Goal: Task Accomplishment & Management: Manage account settings

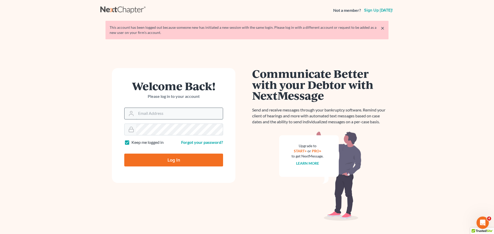
click at [155, 115] on input "Email Address" at bounding box center [179, 113] width 87 height 11
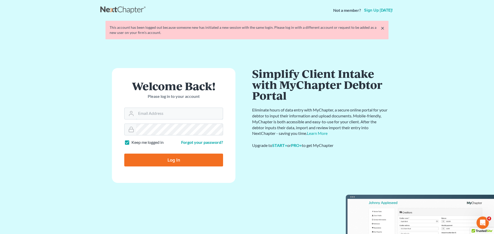
type input "[EMAIL_ADDRESS][DOMAIN_NAME]"
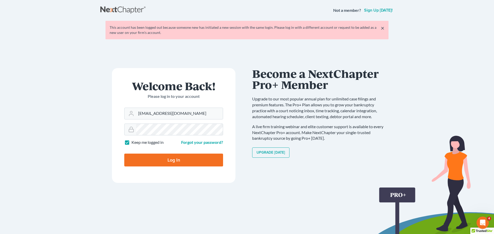
click at [185, 156] on input "Log In" at bounding box center [173, 160] width 99 height 13
type input "Thinking..."
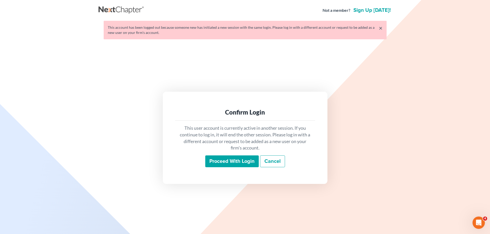
click at [229, 161] on input "Proceed with login" at bounding box center [231, 162] width 53 height 12
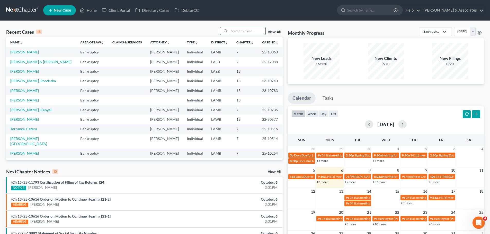
click at [253, 31] on input "search" at bounding box center [247, 30] width 36 height 7
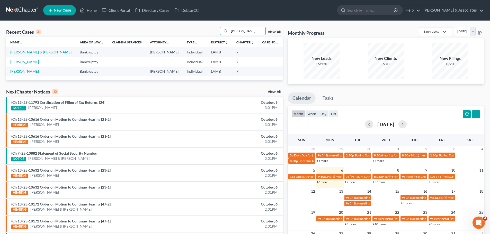
type input "[PERSON_NAME]"
click at [28, 51] on link "Bush, Christopher & Darcy" at bounding box center [40, 52] width 61 height 4
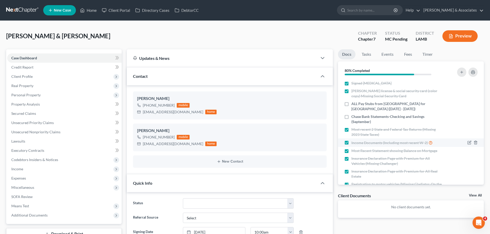
scroll to position [992, 0]
click at [16, 76] on span "Client Profile" at bounding box center [21, 76] width 21 height 4
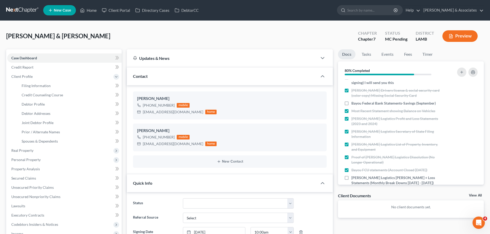
scroll to position [179, 0]
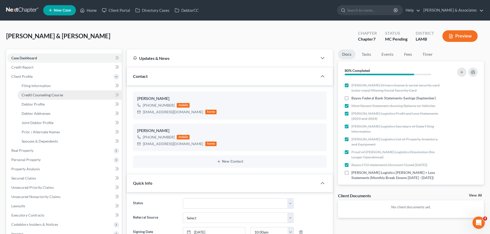
click at [53, 95] on span "Credit Counseling Course" at bounding box center [42, 95] width 41 height 4
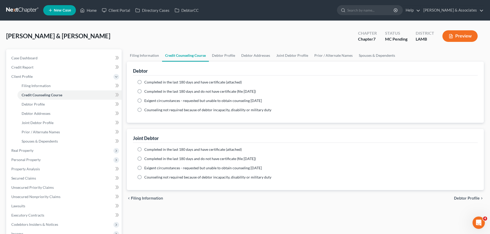
click at [165, 83] on span "Completed in the last 180 days and have certificate (attached)" at bounding box center [192, 82] width 97 height 4
click at [150, 83] on input "Completed in the last 180 days and have certificate (attached)" at bounding box center [147, 81] width 3 height 3
radio input "true"
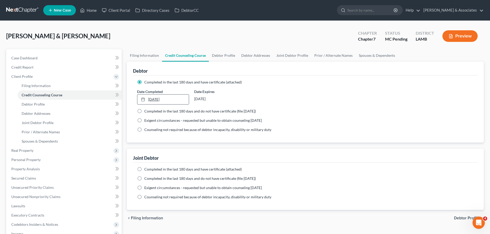
click at [159, 96] on link "[DATE]" at bounding box center [162, 100] width 51 height 10
click at [88, 56] on link "Case Dashboard" at bounding box center [64, 57] width 114 height 9
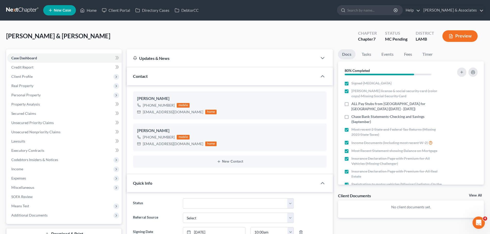
scroll to position [992, 0]
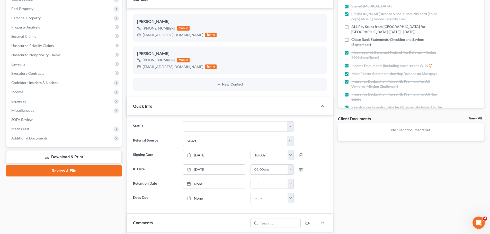
click at [473, 120] on link "View All" at bounding box center [475, 119] width 13 height 4
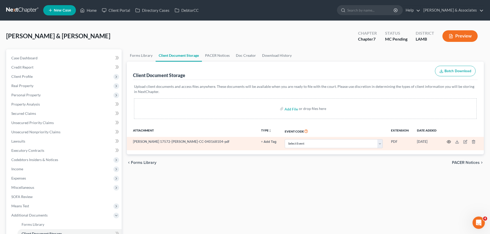
click at [448, 142] on icon "button" at bounding box center [449, 142] width 4 height 4
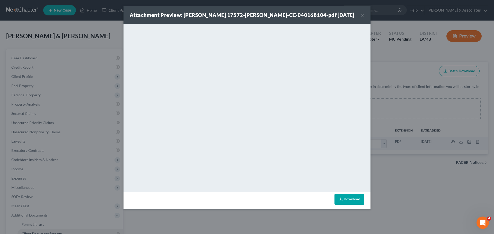
click at [361, 18] on button "×" at bounding box center [363, 15] width 4 height 6
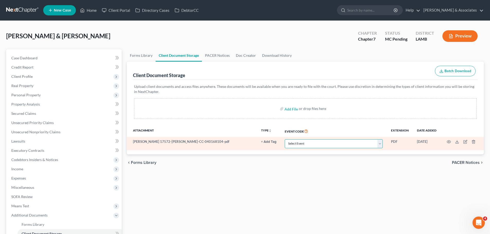
click at [311, 140] on select "Select Event 20 Largest Unsecured Creditors Amended List of Creditors Amended L…" at bounding box center [334, 143] width 98 height 9
select select "13"
click at [285, 139] on select "Select Event 20 Largest Unsecured Creditors Amended List of Creditors Amended L…" at bounding box center [334, 143] width 98 height 9
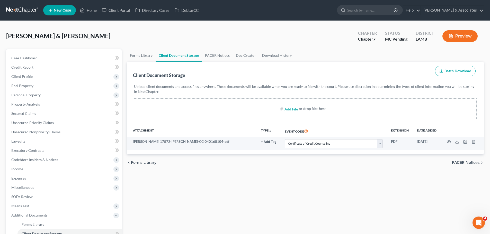
click at [304, 188] on div "Forms Library Client Document Storage PACER Notices Doc Creator Download Histor…" at bounding box center [305, 174] width 362 height 251
click at [43, 58] on link "Case Dashboard" at bounding box center [64, 57] width 114 height 9
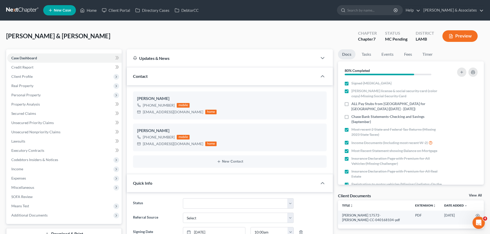
scroll to position [992, 0]
click at [306, 35] on div "Bush, Christopher & Darcy Upgraded Chapter Chapter 7 Status MC Pending District…" at bounding box center [245, 38] width 478 height 22
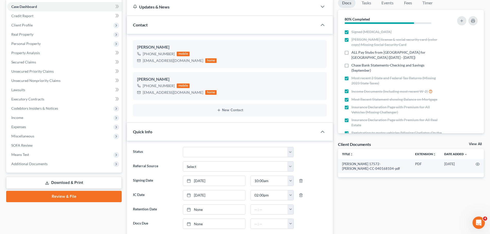
click at [473, 143] on link "View All" at bounding box center [475, 144] width 13 height 4
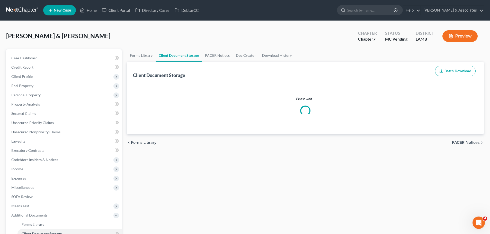
select select "13"
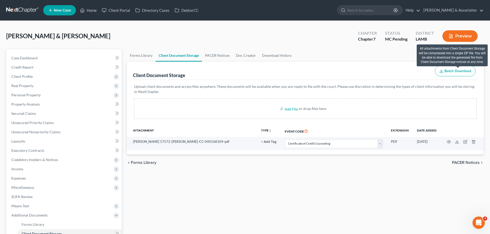
select select "13"
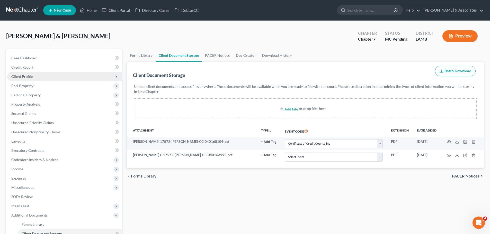
click at [29, 76] on span "Client Profile" at bounding box center [21, 76] width 21 height 4
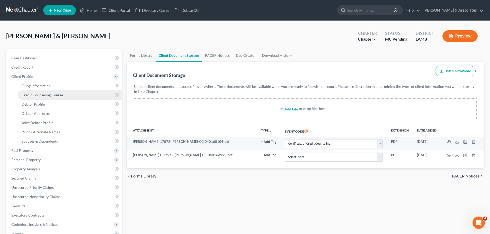
click at [45, 95] on span "Credit Counseling Course" at bounding box center [42, 95] width 41 height 4
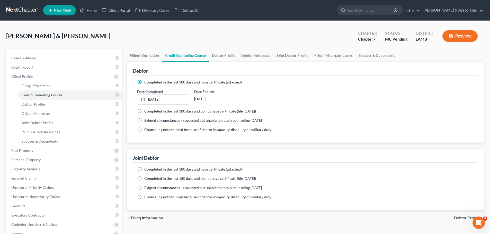
click at [194, 168] on span "Completed in the last 180 days and have certificate (attached)" at bounding box center [192, 169] width 97 height 4
click at [150, 168] on input "Completed in the last 180 days and have certificate (attached)" at bounding box center [147, 168] width 3 height 3
radio input "true"
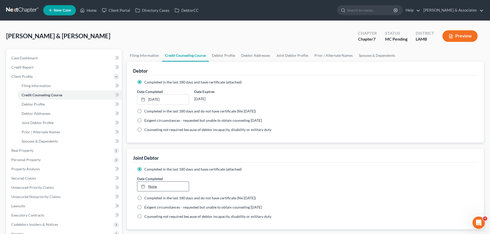
type input "[DATE]"
click at [167, 190] on link "None" at bounding box center [162, 187] width 51 height 10
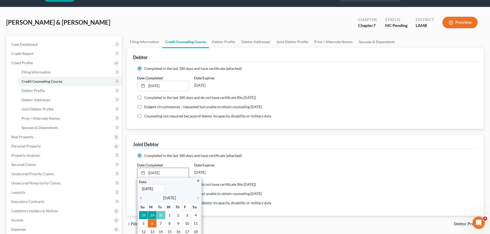
scroll to position [26, 0]
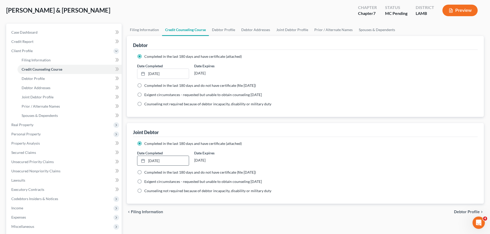
drag, startPoint x: 339, startPoint y: 204, endPoint x: 232, endPoint y: 143, distance: 123.0
click at [339, 204] on div "Completed in the last 180 days and have certificate (attached) Date Completed 1…" at bounding box center [305, 170] width 345 height 67
click at [58, 33] on link "Case Dashboard" at bounding box center [64, 32] width 114 height 9
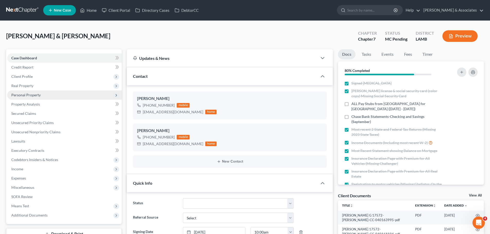
drag, startPoint x: 26, startPoint y: 77, endPoint x: 30, endPoint y: 94, distance: 17.1
click at [26, 77] on span "Client Profile" at bounding box center [21, 76] width 21 height 4
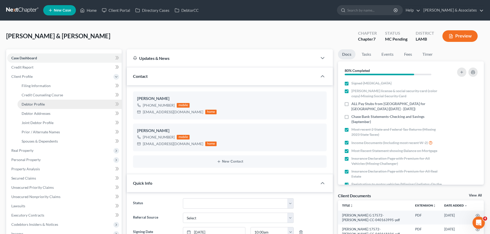
click at [33, 107] on link "Debtor Profile" at bounding box center [69, 104] width 104 height 9
select select "1"
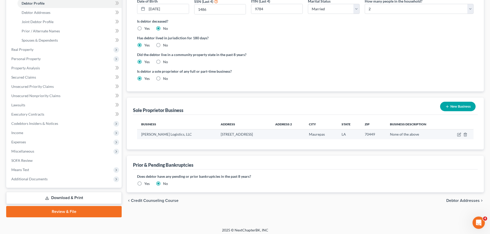
scroll to position [104, 0]
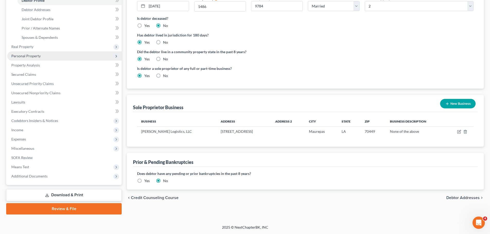
click at [33, 58] on span "Personal Property" at bounding box center [25, 56] width 29 height 4
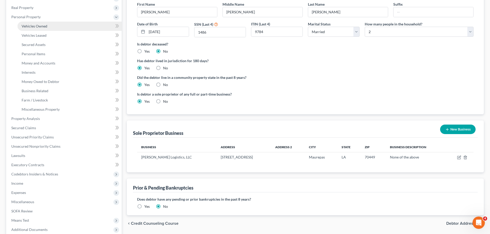
click at [49, 23] on link "Vehicles Owned" at bounding box center [69, 26] width 104 height 9
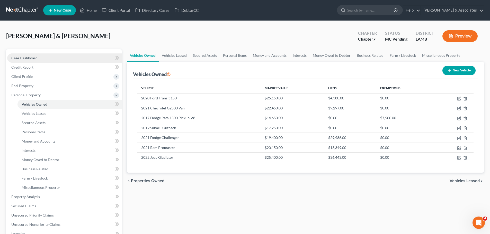
click at [29, 56] on span "Case Dashboard" at bounding box center [24, 58] width 26 height 4
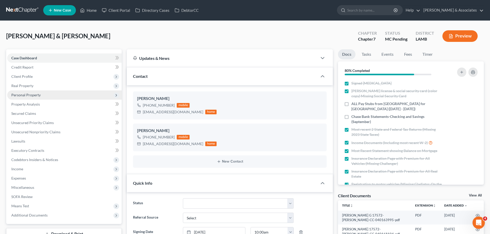
click at [22, 97] on span "Personal Property" at bounding box center [25, 95] width 29 height 4
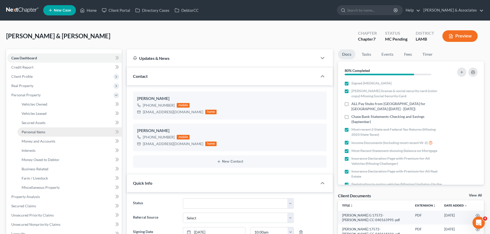
click at [47, 134] on link "Personal Items" at bounding box center [69, 132] width 104 height 9
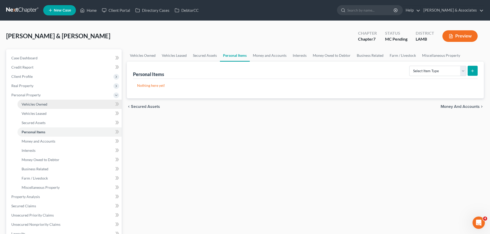
click at [49, 107] on link "Vehicles Owned" at bounding box center [69, 104] width 104 height 9
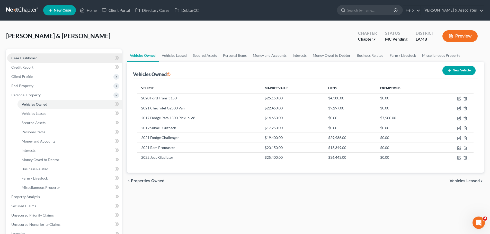
click at [56, 54] on link "Case Dashboard" at bounding box center [64, 57] width 114 height 9
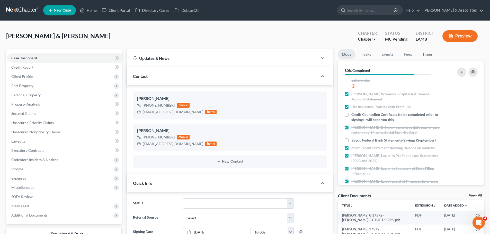
scroll to position [128, 0]
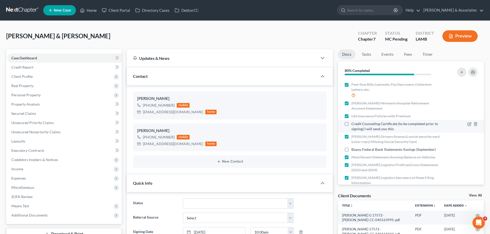
click at [387, 129] on span "Credit Counseling Certificate (to be completed prior to signing) I will send yo…" at bounding box center [397, 126] width 92 height 10
click at [357, 125] on input "Credit Counseling Certificate (to be completed prior to signing) I will send yo…" at bounding box center [354, 122] width 3 height 3
checkbox input "true"
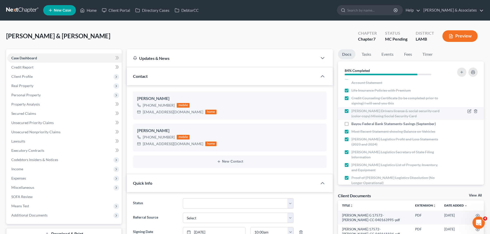
scroll to position [179, 0]
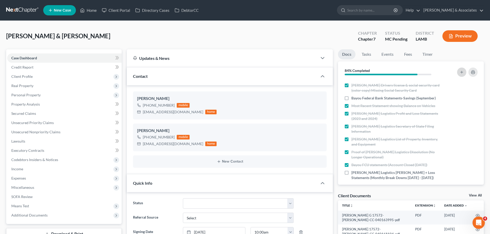
click at [462, 69] on button "button" at bounding box center [461, 72] width 9 height 9
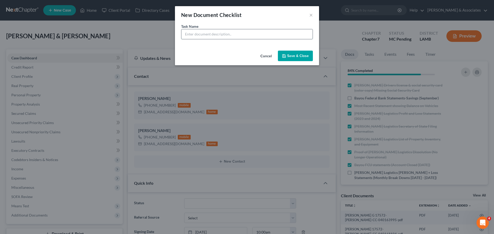
click at [238, 38] on input "text" at bounding box center [246, 34] width 131 height 10
type input "2019 Subaru Declaration Page"
click at [290, 55] on button "Save & Close" at bounding box center [295, 56] width 35 height 11
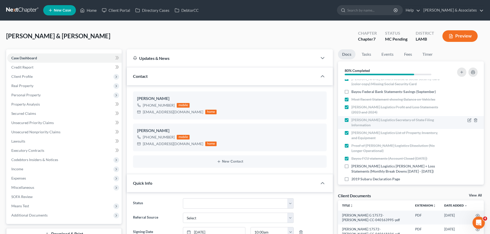
scroll to position [187, 0]
click at [459, 72] on button "button" at bounding box center [461, 72] width 9 height 9
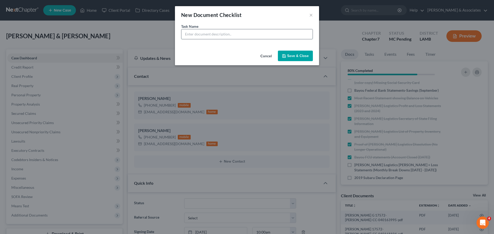
click at [239, 31] on input "text" at bounding box center [246, 34] width 131 height 10
type input "ProMaster Declaration Page"
click at [292, 58] on button "Save & Close" at bounding box center [295, 56] width 35 height 11
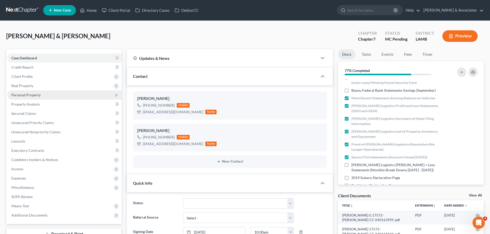
drag, startPoint x: 26, startPoint y: 87, endPoint x: 28, endPoint y: 92, distance: 5.6
click at [26, 87] on span "Real Property" at bounding box center [22, 86] width 22 height 4
click at [29, 94] on span "Properties Owned" at bounding box center [36, 95] width 29 height 4
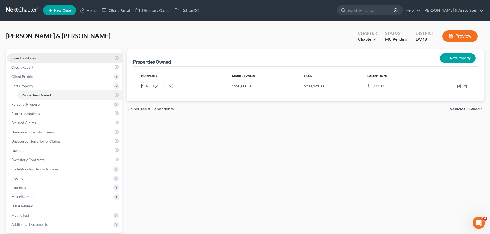
click at [30, 60] on link "Case Dashboard" at bounding box center [64, 57] width 114 height 9
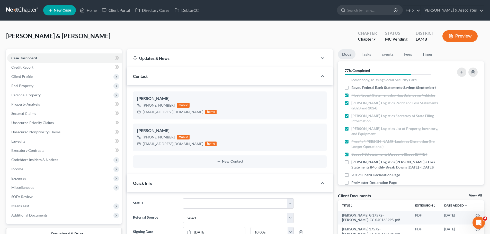
scroll to position [195, 0]
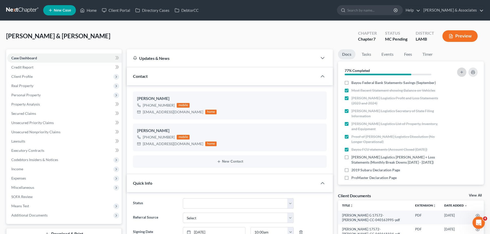
click at [463, 71] on icon "button" at bounding box center [462, 72] width 4 height 4
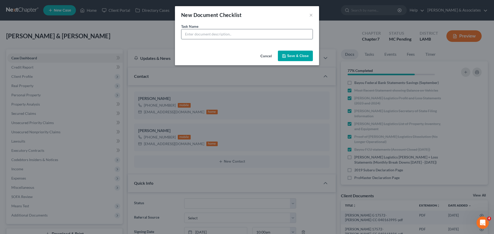
click at [217, 30] on input "text" at bounding box center [246, 34] width 131 height 10
type input "M"
type input "Ameriprise Financial (most recent statement)"
click at [293, 51] on button "Save & Close" at bounding box center [295, 56] width 35 height 11
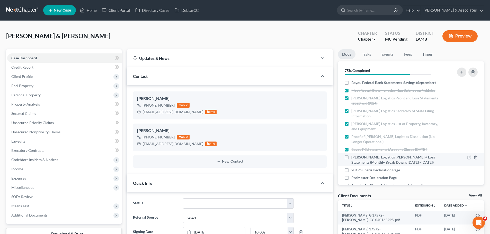
scroll to position [203, 0]
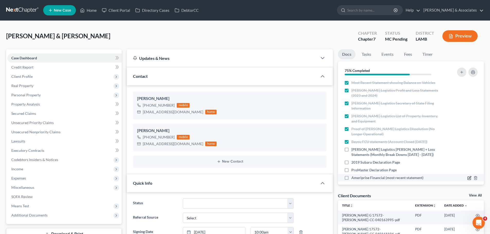
click at [467, 176] on icon "button" at bounding box center [469, 178] width 4 height 4
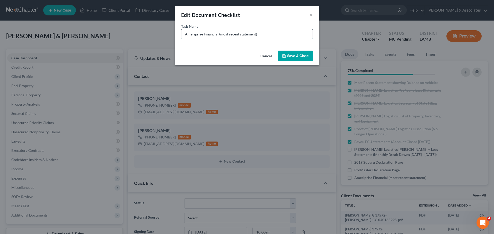
drag, startPoint x: 269, startPoint y: 36, endPoint x: 218, endPoint y: 34, distance: 51.5
click at [218, 34] on input "Ameriprise Financial (most recent statement)" at bounding box center [246, 34] width 131 height 10
click at [300, 55] on button "Save & Close" at bounding box center [295, 56] width 35 height 11
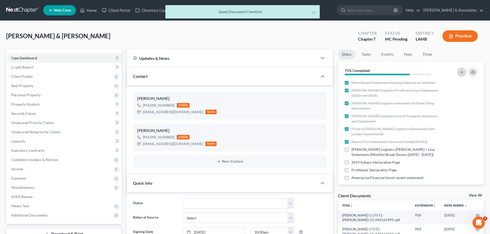
click at [462, 72] on line "button" at bounding box center [461, 72] width 2 height 0
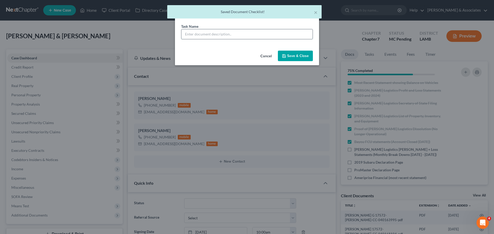
click at [252, 37] on input "text" at bounding box center [246, 34] width 131 height 10
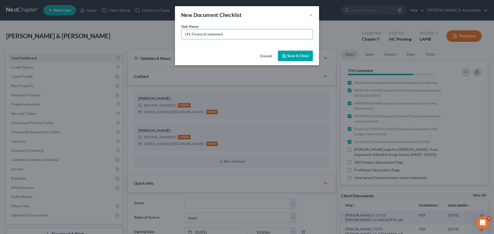
paste input "(most recent statement)"
type input "LPL Financial statement (most recent statement)"
click at [294, 57] on button "Save & Close" at bounding box center [295, 56] width 35 height 11
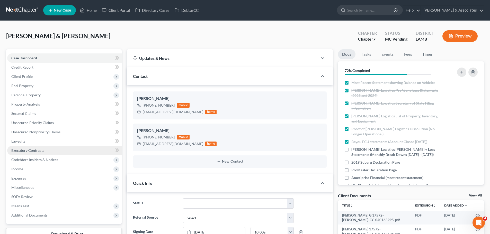
drag, startPoint x: 22, startPoint y: 96, endPoint x: 54, endPoint y: 154, distance: 66.0
click at [22, 96] on span "Personal Property" at bounding box center [25, 95] width 29 height 4
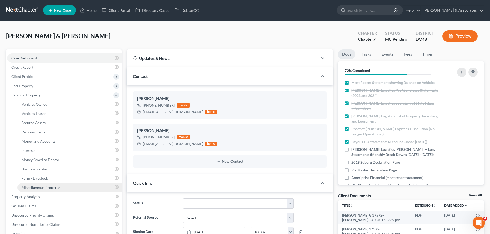
click at [51, 191] on link "Miscellaneous Property" at bounding box center [69, 187] width 104 height 9
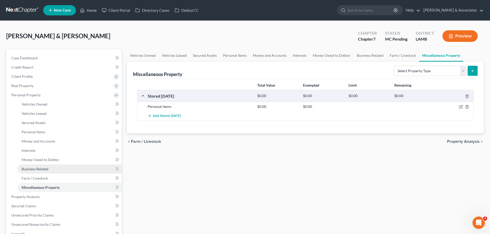
click at [52, 167] on link "Business Related" at bounding box center [69, 169] width 104 height 9
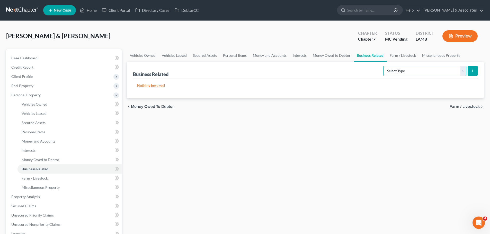
click at [391, 74] on select "Select Type Customer Lists Franchises Inventory Licenses Machinery Office Equip…" at bounding box center [424, 71] width 83 height 10
click at [40, 54] on link "Case Dashboard" at bounding box center [64, 57] width 114 height 9
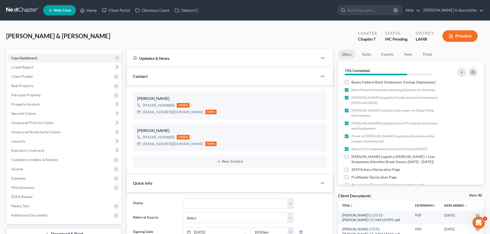
scroll to position [210, 0]
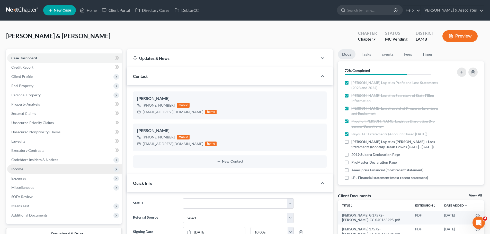
drag, startPoint x: 41, startPoint y: 169, endPoint x: 38, endPoint y: 165, distance: 4.7
click at [41, 169] on span "Income" at bounding box center [64, 169] width 114 height 9
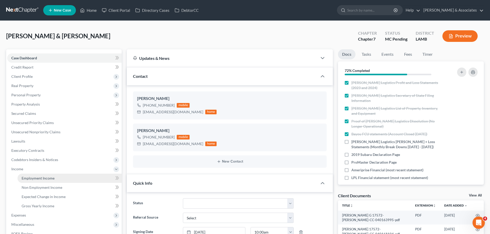
click at [50, 181] on link "Employment Income" at bounding box center [69, 178] width 104 height 9
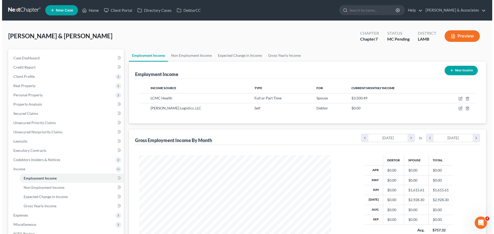
scroll to position [96, 202]
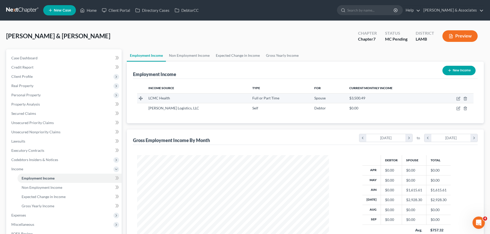
click at [454, 98] on td at bounding box center [455, 98] width 38 height 10
click at [458, 98] on icon "button" at bounding box center [458, 99] width 4 height 4
select select "0"
select select "19"
select select "2"
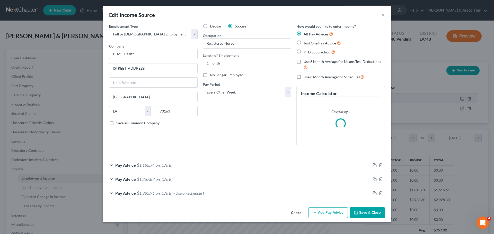
scroll to position [97, 204]
click at [236, 64] on input "1 month" at bounding box center [247, 63] width 88 height 10
drag, startPoint x: 232, startPoint y: 61, endPoint x: 166, endPoint y: 48, distance: 67.1
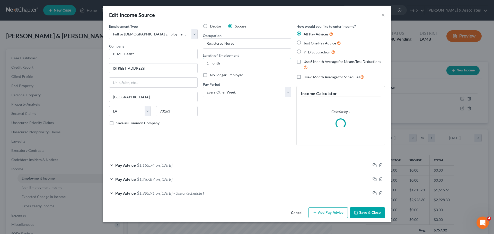
click at [175, 57] on div "Employment Type * Select Full or Part Time Employment Self Employment Company *…" at bounding box center [246, 89] width 281 height 130
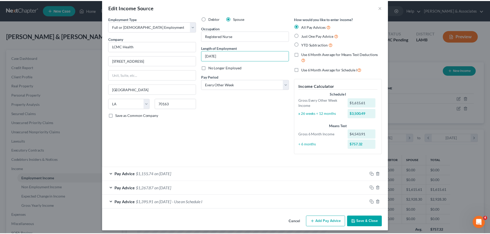
scroll to position [11, 0]
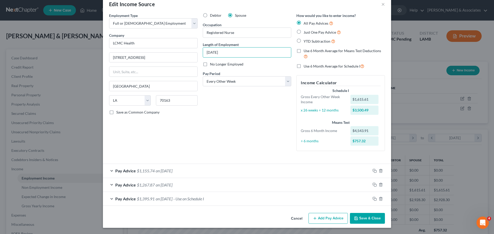
type input "[DATE]"
click at [368, 219] on button "Save & Close" at bounding box center [367, 218] width 35 height 11
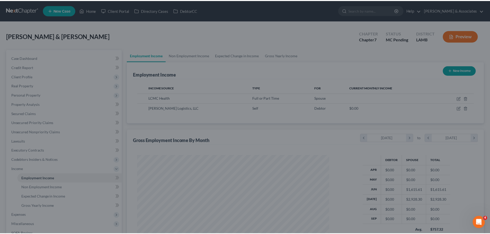
scroll to position [257054, 256947]
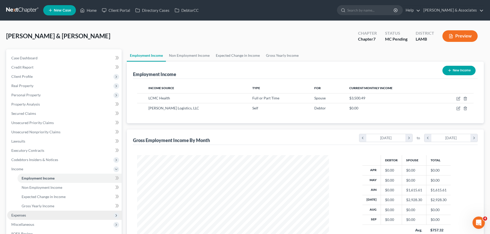
click at [27, 214] on span "Expenses" at bounding box center [64, 215] width 114 height 9
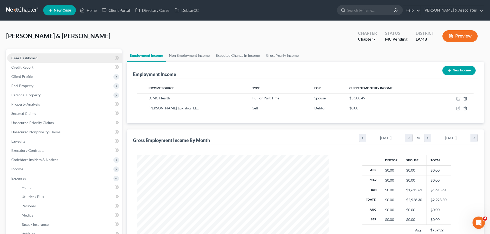
drag, startPoint x: 26, startPoint y: 59, endPoint x: 24, endPoint y: 58, distance: 2.6
click at [26, 59] on span "Case Dashboard" at bounding box center [24, 58] width 26 height 4
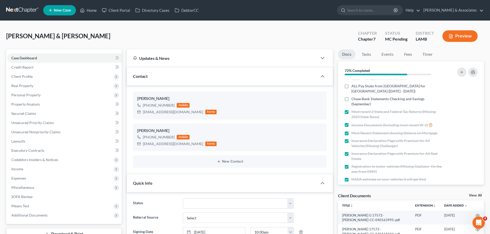
scroll to position [26, 0]
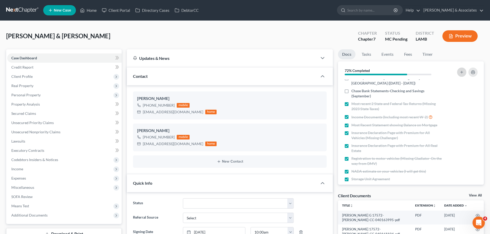
click at [461, 75] on button "button" at bounding box center [461, 72] width 9 height 9
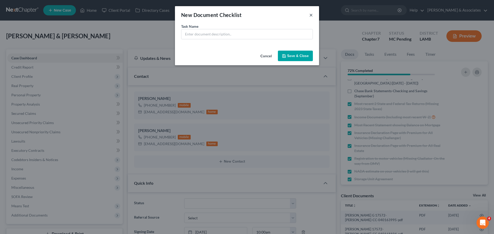
click at [310, 15] on button "×" at bounding box center [311, 15] width 4 height 6
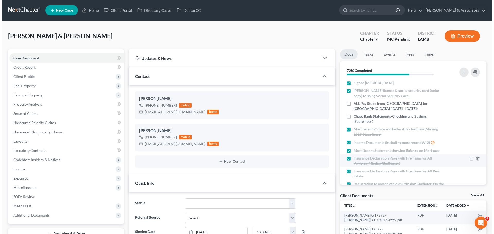
scroll to position [0, 0]
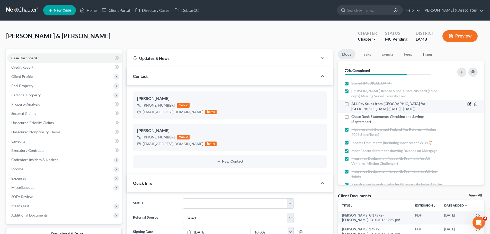
click at [469, 105] on icon "button" at bounding box center [470, 104] width 2 height 2
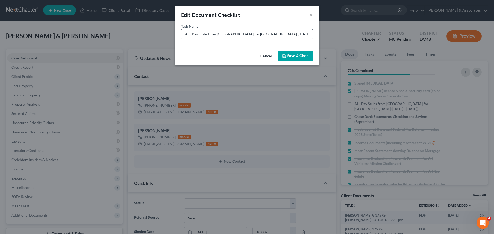
click at [274, 34] on input "ALL Pay Stubs from Children's Hospital for Darcy (Sept. 7 - Oct. 10th)" at bounding box center [246, 34] width 131 height 10
type input "ALL Pay Stubs from Children's Hospital for Darcy (Sept. 6- Oct. 10th)"
click at [308, 51] on button "Save & Close" at bounding box center [295, 56] width 35 height 11
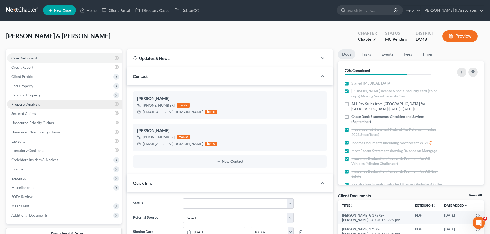
drag, startPoint x: 23, startPoint y: 94, endPoint x: 29, endPoint y: 105, distance: 12.0
click at [23, 94] on span "Personal Property" at bounding box center [25, 95] width 29 height 4
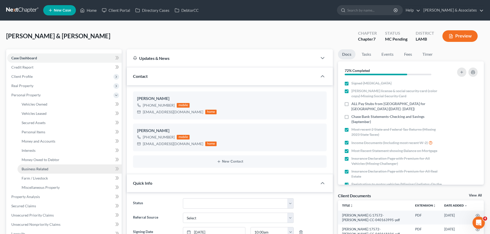
click at [35, 168] on span "Business Related" at bounding box center [35, 169] width 27 height 4
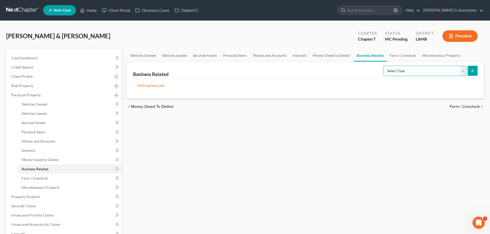
click at [418, 69] on select "Select Type Customer Lists Franchises Inventory Licenses Machinery Office Equip…" at bounding box center [424, 71] width 83 height 10
select select "office_equipment"
click at [383, 66] on select "Select Type Customer Lists Franchises Inventory Licenses Machinery Office Equip…" at bounding box center [424, 71] width 83 height 10
click at [475, 68] on button "submit" at bounding box center [472, 71] width 10 height 10
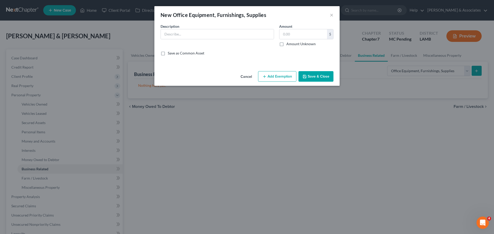
click at [203, 40] on div "Description *" at bounding box center [217, 35] width 119 height 23
click at [204, 32] on input "text" at bounding box center [217, 34] width 113 height 10
type input "1x dry erase board; 21x backpacks; 17x clipboards; 2019 HP Desktop computer; 45…"
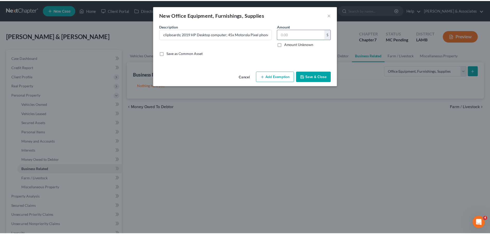
scroll to position [0, 0]
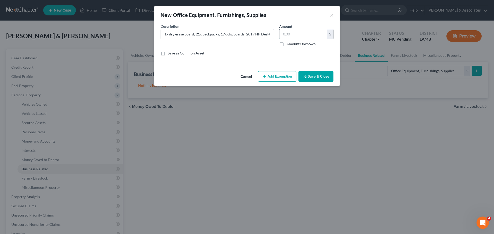
click at [308, 31] on input "text" at bounding box center [303, 34] width 48 height 10
type input "1,000"
click at [313, 76] on button "Save & Close" at bounding box center [315, 76] width 35 height 11
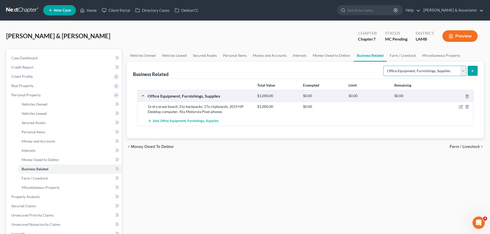
click at [415, 68] on select "Select Type Customer Lists Franchises Inventory Licenses Machinery Office Equip…" at bounding box center [424, 71] width 83 height 10
select select "machinery"
click at [383, 66] on select "Select Type Customer Lists Franchises Inventory Licenses Machinery Office Equip…" at bounding box center [424, 71] width 83 height 10
click at [478, 71] on div "Business Related Select Type Customer Lists Franchises Inventory Licenses Machi…" at bounding box center [305, 100] width 357 height 77
click at [475, 72] on button "submit" at bounding box center [472, 71] width 10 height 10
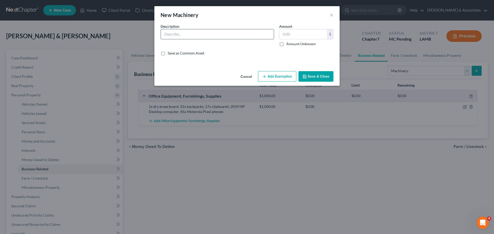
click at [247, 37] on input "text" at bounding box center [217, 34] width 113 height 10
type input "2"
click at [330, 12] on button "×" at bounding box center [332, 15] width 4 height 6
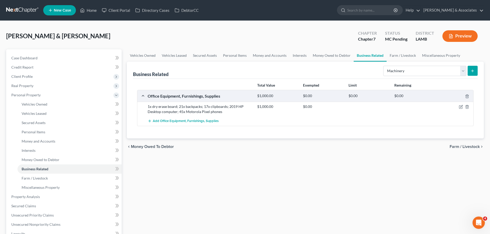
drag, startPoint x: 236, startPoint y: 167, endPoint x: 224, endPoint y: 168, distance: 11.1
click at [235, 167] on div "Vehicles Owned Vehicles Leased Secured Assets Personal Items Money and Accounts…" at bounding box center [305, 197] width 362 height 297
click at [40, 99] on span "Personal Property" at bounding box center [64, 95] width 114 height 9
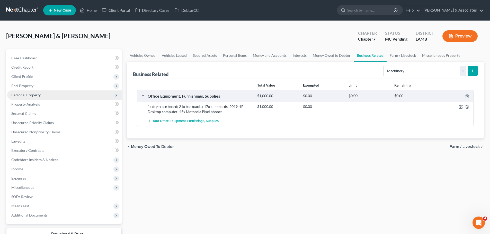
click at [42, 96] on span "Personal Property" at bounding box center [64, 95] width 114 height 9
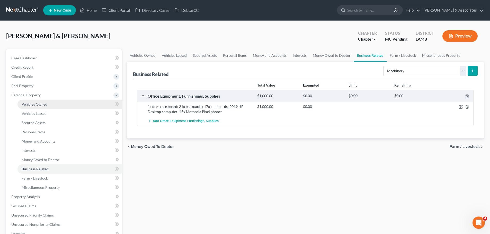
click at [43, 103] on span "Vehicles Owned" at bounding box center [35, 104] width 26 height 4
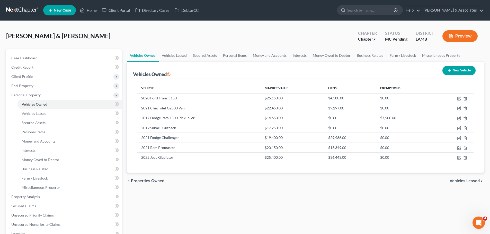
drag, startPoint x: 240, startPoint y: 193, endPoint x: 300, endPoint y: 204, distance: 61.1
click at [253, 198] on div "Vehicles Owned Vehicles Leased Secured Assets Personal Items Money and Accounts…" at bounding box center [305, 197] width 362 height 297
click at [311, 205] on div "Vehicles Owned Vehicles Leased Secured Assets Personal Items Money and Accounts…" at bounding box center [305, 197] width 362 height 297
drag, startPoint x: 42, startPoint y: 153, endPoint x: 40, endPoint y: 152, distance: 2.8
click at [42, 153] on link "Interests" at bounding box center [69, 150] width 104 height 9
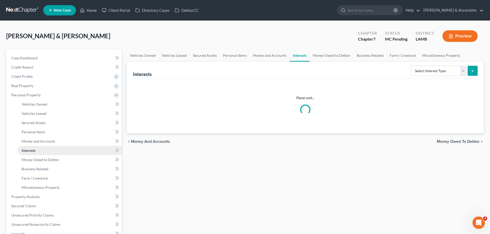
click at [40, 152] on link "Interests" at bounding box center [69, 150] width 104 height 9
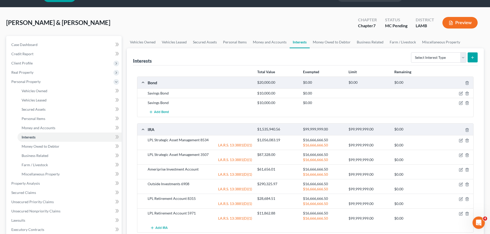
scroll to position [26, 0]
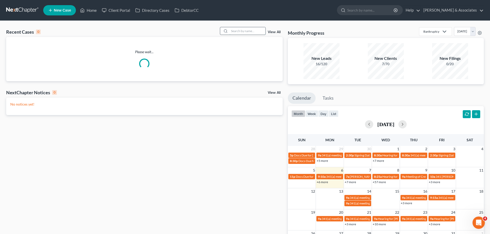
click at [242, 29] on input "search" at bounding box center [247, 30] width 36 height 7
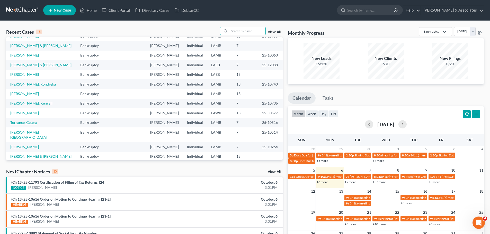
scroll to position [35, 0]
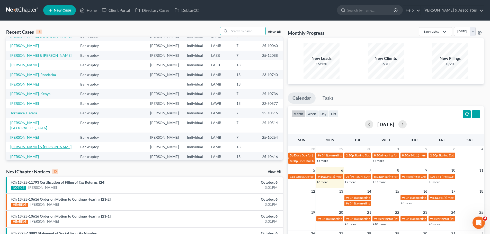
click at [19, 145] on link "[PERSON_NAME] & [PERSON_NAME]" at bounding box center [40, 147] width 61 height 4
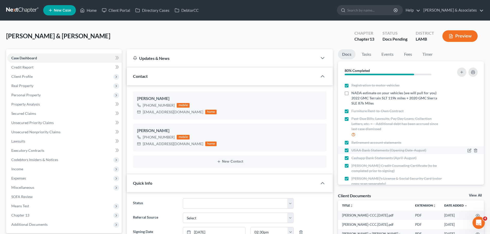
scroll to position [74, 0]
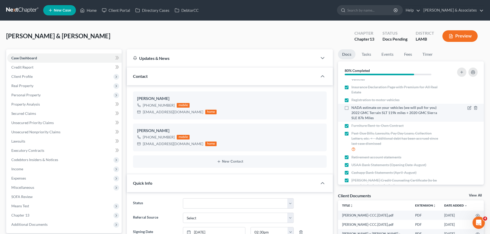
click at [381, 115] on span "NADA estimate on your vehicles (we will pull for you) 2022 GMC Terrain SLT 119k…" at bounding box center [397, 112] width 92 height 15
click at [357, 109] on input "NADA estimate on your vehicles (we will pull for you) 2022 GMC Terrain SLT 119k…" at bounding box center [354, 106] width 3 height 3
checkbox input "true"
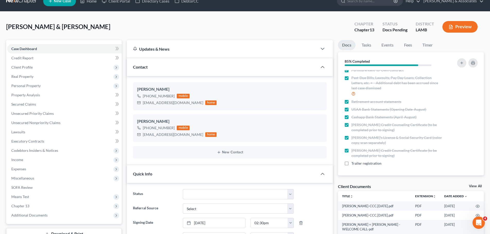
scroll to position [0, 0]
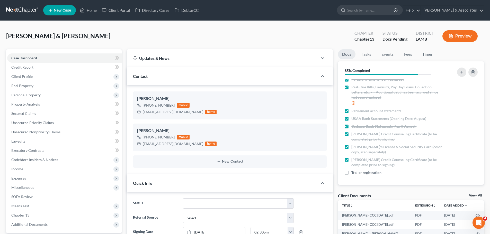
click at [466, 76] on div at bounding box center [457, 73] width 46 height 14
click at [462, 76] on button "button" at bounding box center [461, 72] width 9 height 9
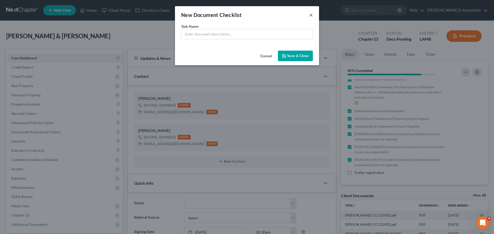
click at [311, 13] on button "×" at bounding box center [311, 15] width 4 height 6
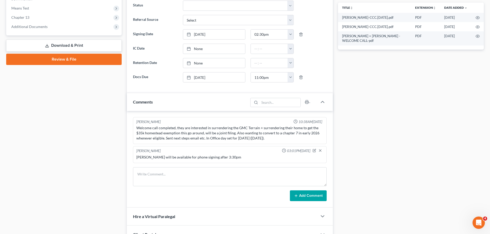
scroll to position [263, 0]
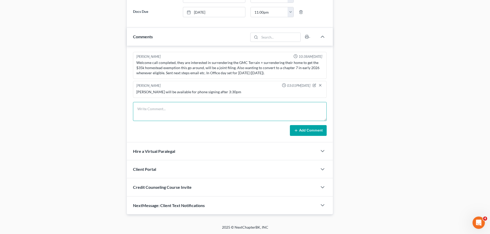
click at [187, 111] on textarea at bounding box center [230, 111] width 194 height 19
type textarea "M"
click at [185, 105] on textarea "processed docs - 1hr MC - 1.5hr" at bounding box center [230, 111] width 194 height 19
click at [183, 114] on textarea "processed docs - 1hr MC - 1.5hr" at bounding box center [230, 111] width 194 height 19
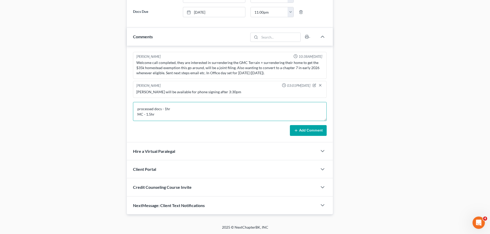
paste textarea "-HH4; married 2010; -nadia, no bk -home; purchased 2014; no cosign; taxes and i…"
type textarea "processed docs - 1hr MC - 1.5hr -HH4; married 2010; -nadia, no bk -home; purcha…"
click at [313, 133] on button "Add Comment" at bounding box center [308, 130] width 37 height 11
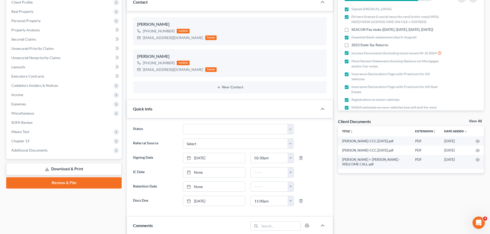
scroll to position [77, 0]
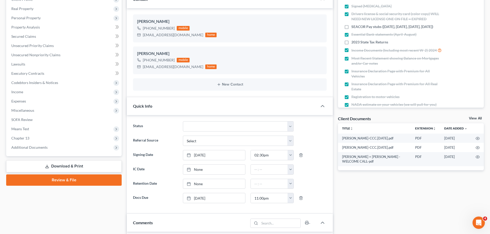
click at [70, 215] on div "Case Dashboard Payments Invoices Payments Payments Credit Report Client Profile" at bounding box center [64, 204] width 121 height 465
click at [28, 94] on span "Income" at bounding box center [64, 91] width 114 height 9
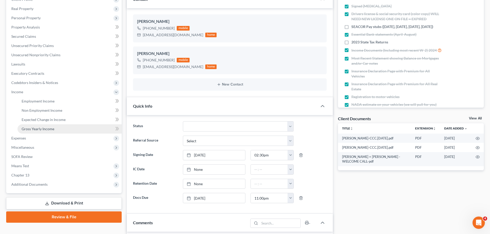
click at [40, 127] on span "Gross Yearly Income" at bounding box center [38, 129] width 33 height 4
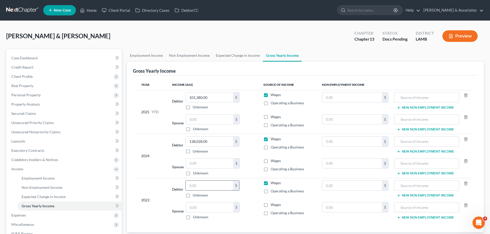
click at [194, 189] on input "text" at bounding box center [209, 186] width 47 height 10
type input "126,750"
click at [193, 208] on input "text" at bounding box center [209, 208] width 47 height 10
type input "10,411"
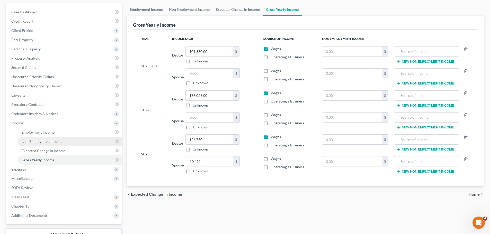
scroll to position [51, 0]
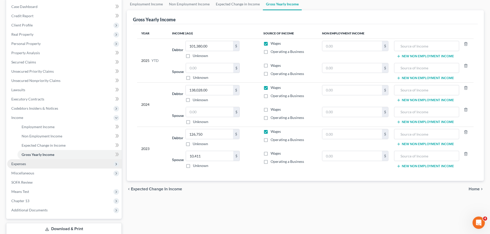
click at [56, 161] on span "Expenses" at bounding box center [64, 163] width 114 height 9
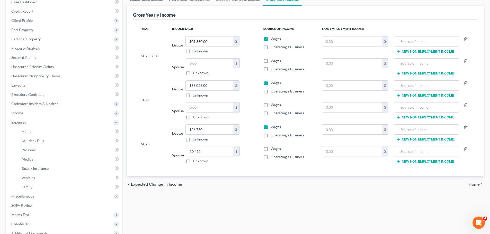
scroll to position [0, 0]
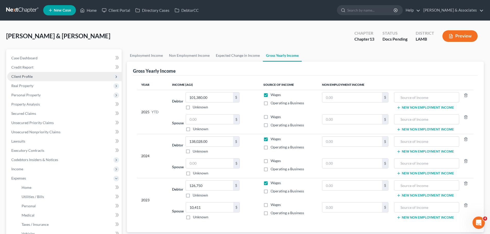
click at [24, 78] on span "Client Profile" at bounding box center [21, 76] width 21 height 4
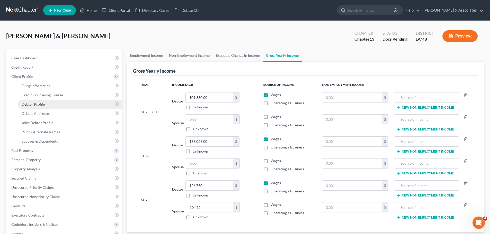
click at [37, 105] on span "Debtor Profile" at bounding box center [33, 104] width 23 height 4
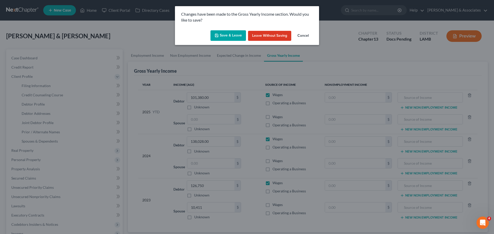
drag, startPoint x: 224, startPoint y: 39, endPoint x: 227, endPoint y: 35, distance: 4.6
click at [224, 39] on button "Save & Leave" at bounding box center [227, 35] width 35 height 11
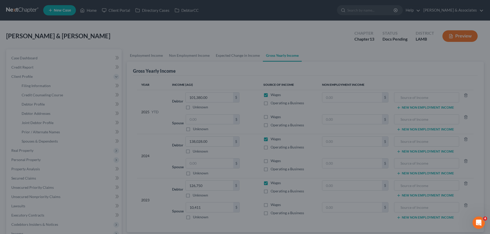
select select "1"
select select "3"
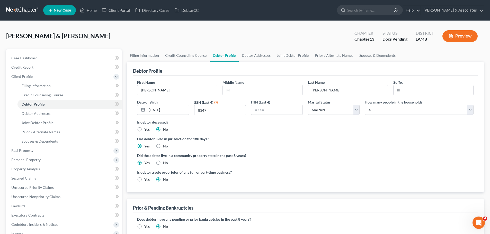
radio input "true"
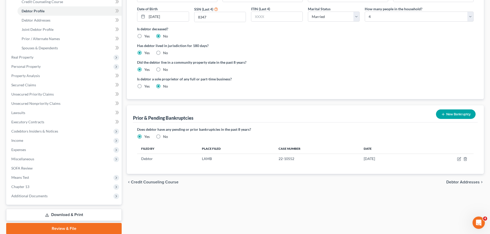
scroll to position [113, 0]
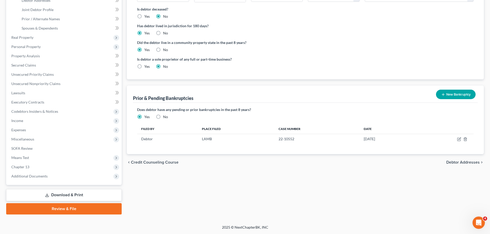
click at [206, 175] on div "Filing Information Credit Counseling Course Debtor Profile Debtor Addresses Joi…" at bounding box center [305, 75] width 362 height 278
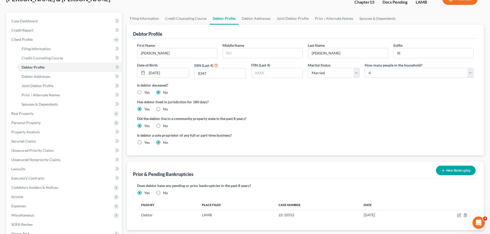
scroll to position [0, 0]
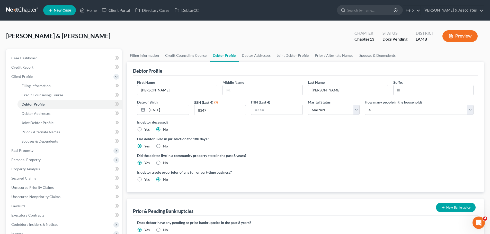
click at [371, 146] on div "Has debtor lived in jurisdiction for 180 days? Yes No Debtor must reside in jur…" at bounding box center [305, 142] width 336 height 13
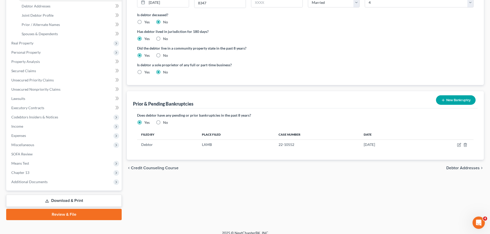
scroll to position [113, 0]
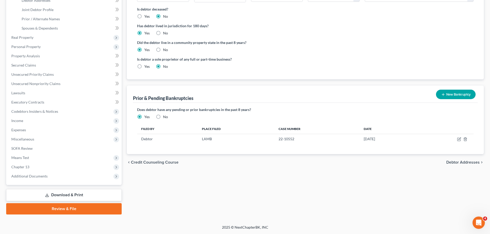
drag, startPoint x: 459, startPoint y: 95, endPoint x: 399, endPoint y: 91, distance: 60.8
click at [459, 95] on button "New Bankruptcy" at bounding box center [456, 95] width 40 height 10
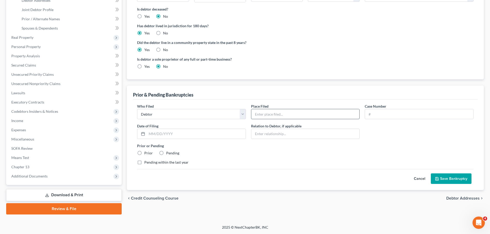
click at [273, 112] on input "text" at bounding box center [305, 114] width 108 height 10
click at [308, 110] on input "text" at bounding box center [305, 114] width 108 height 10
type input "LAMB"
type input "18-11246"
type input "10/31/2018"
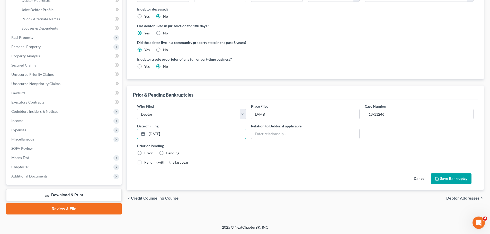
click at [144, 152] on label "Prior" at bounding box center [148, 153] width 8 height 5
click at [146, 152] on input "Prior" at bounding box center [147, 152] width 3 height 3
radio input "true"
click at [454, 177] on button "Save Bankruptcy" at bounding box center [451, 179] width 41 height 11
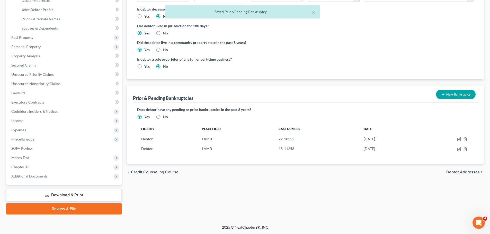
click at [469, 94] on button "New Bankruptcy" at bounding box center [456, 95] width 40 height 10
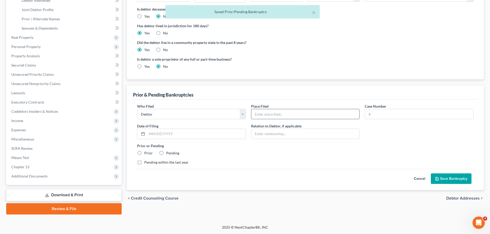
click at [290, 113] on input "text" at bounding box center [305, 114] width 108 height 10
type input "LAMB"
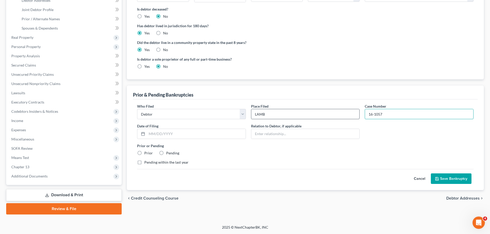
type input "16-10574"
drag, startPoint x: 392, startPoint y: 111, endPoint x: 304, endPoint y: 114, distance: 88.5
click at [304, 114] on div "Who Filed * Debtor Other Place Filed * LAMB Case Number 16-10574 Date of Filing…" at bounding box center [304, 137] width 341 height 66
drag, startPoint x: 276, startPoint y: 116, endPoint x: 247, endPoint y: 118, distance: 29.1
click at [247, 118] on div "Who Filed * Debtor Other Place Filed * LAMB Case Number Date of Filing * Relati…" at bounding box center [304, 137] width 341 height 66
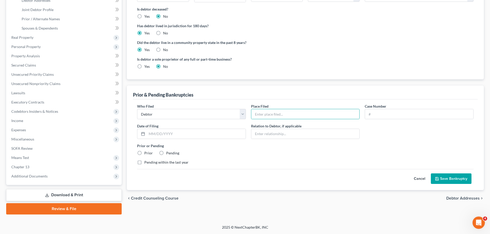
click at [331, 164] on div "Pending within the last year" at bounding box center [305, 162] width 336 height 5
click at [420, 179] on button "Cancel" at bounding box center [419, 179] width 23 height 10
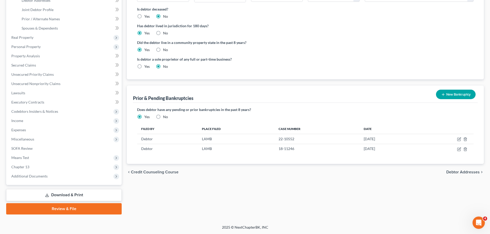
click at [356, 185] on div "Filing Information Credit Counseling Course Debtor Profile Debtor Addresses Joi…" at bounding box center [305, 75] width 362 height 278
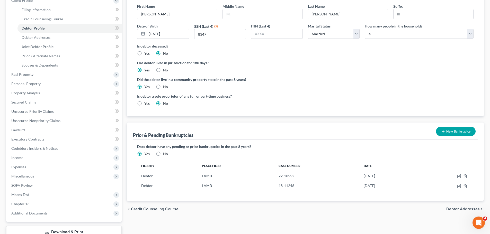
scroll to position [62, 0]
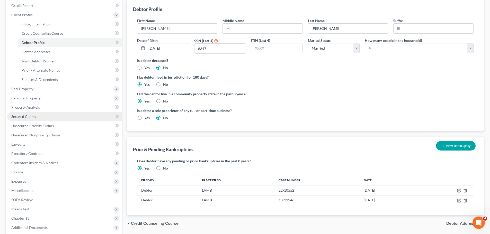
click at [28, 117] on span "Secured Claims" at bounding box center [23, 116] width 25 height 4
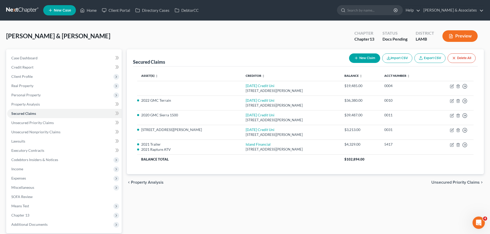
click at [363, 61] on button "New Claim" at bounding box center [364, 58] width 31 height 10
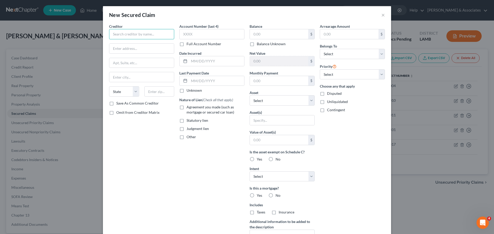
click at [157, 37] on input "text" at bounding box center [141, 34] width 65 height 10
click at [135, 35] on input "text" at bounding box center [141, 34] width 65 height 10
paste input "Midland Mortgage"
type input "Midland Mortgage"
click at [147, 49] on input "text" at bounding box center [141, 49] width 65 height 10
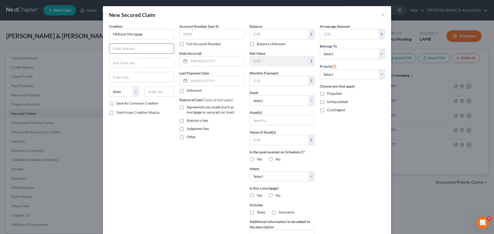
paste input "PO BOX 26648"
type input "PO BOX 26648"
click at [160, 92] on input "text" at bounding box center [159, 91] width 30 height 10
paste input "73126"
type input "73126"
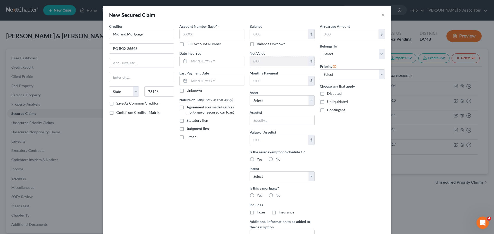
type input "Oklahoma City"
select select "37"
click at [219, 64] on input "text" at bounding box center [216, 61] width 55 height 10
paste input "10/2018"
type input "10/2018"
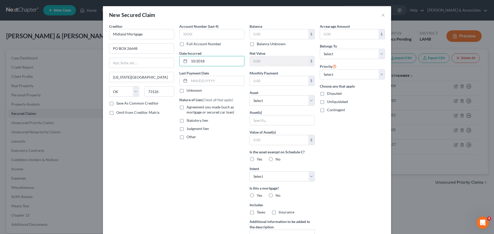
click at [197, 112] on span "Agreement you made (such as mortgage or secured car loan)" at bounding box center [210, 110] width 48 height 10
click at [192, 108] on input "Agreement you made (such as mortgage or secured car loan)" at bounding box center [189, 106] width 3 height 3
checkbox input "true"
click at [280, 32] on input "text" at bounding box center [279, 34] width 58 height 10
type input "147,867.37"
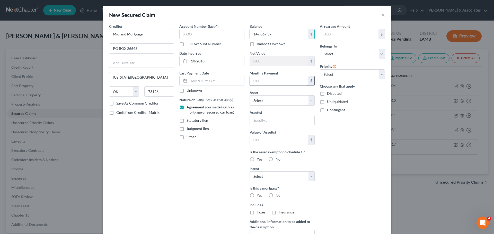
click at [275, 82] on input "text" at bounding box center [279, 81] width 58 height 10
type input "1,451.16"
click at [264, 98] on select "Select Other Multiple Assets 2021 Rapture ATV - $0.0 2021 Trailer - $0.0 Electr…" at bounding box center [281, 100] width 65 height 10
select select "9"
click at [249, 95] on select "Select Other Multiple Assets 2021 Rapture ATV - $0.0 2021 Trailer - $0.0 Electr…" at bounding box center [281, 100] width 65 height 10
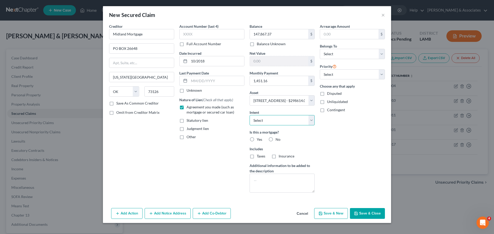
click at [283, 117] on select "Select Surrender Redeem Reaffirm Avoid Other" at bounding box center [281, 120] width 65 height 10
select select "2"
click at [249, 115] on select "Select Surrender Redeem Reaffirm Avoid Other" at bounding box center [281, 120] width 65 height 10
click at [260, 139] on span "Yes" at bounding box center [259, 139] width 5 height 4
click at [260, 139] on input "Yes" at bounding box center [260, 138] width 3 height 3
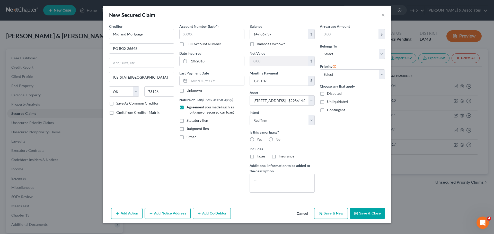
radio input "true"
click at [257, 155] on label "Taxes" at bounding box center [261, 156] width 8 height 5
click at [259, 155] on input "Taxes" at bounding box center [260, 155] width 3 height 3
checkbox input "true"
click at [281, 156] on span "Insurance" at bounding box center [286, 156] width 16 height 4
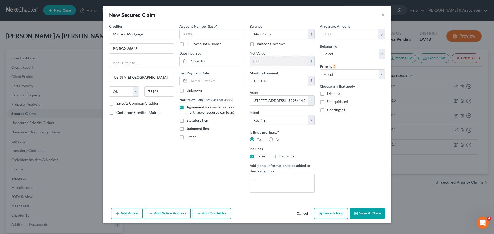
click at [281, 156] on input "Insurance" at bounding box center [282, 155] width 3 height 3
checkbox input "true"
click at [346, 51] on select "Select Debtor 1 Only Debtor 2 Only Debtor 1 And Debtor 2 Only At Least One Of T…" at bounding box center [352, 54] width 65 height 10
select select "4"
click at [320, 49] on select "Select Debtor 1 Only Debtor 2 Only Debtor 1 And Debtor 2 Only At Least One Of T…" at bounding box center [352, 54] width 65 height 10
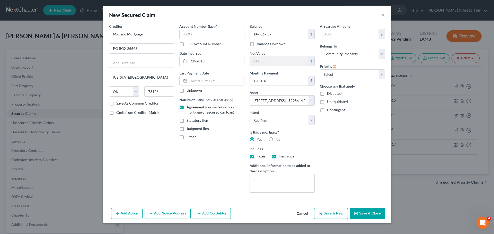
click at [347, 67] on div "Priority Select 1st 2nd 3rd 4th 5th 6th 7th 8th 9th 10th 11th 12th 13th 14th 15…" at bounding box center [352, 71] width 65 height 16
click at [347, 73] on select "Select 1st 2nd 3rd 4th 5th 6th 7th 8th 9th 10th 11th 12th 13th 14th 15th 16th 1…" at bounding box center [352, 74] width 65 height 10
select select "0"
click at [320, 69] on select "Select 1st 2nd 3rd 4th 5th 6th 7th 8th 9th 10th 11th 12th 13th 14th 15th 16th 1…" at bounding box center [352, 74] width 65 height 10
drag, startPoint x: 363, startPoint y: 153, endPoint x: 362, endPoint y: 134, distance: 18.8
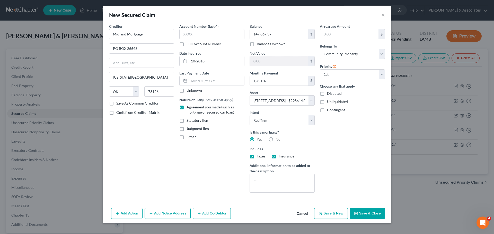
click at [362, 151] on div "Arrearage Amount $ Belongs To * Select Debtor 1 Only Debtor 2 Only Debtor 1 And…" at bounding box center [352, 110] width 70 height 173
click at [359, 34] on input "text" at bounding box center [349, 34] width 58 height 10
click at [353, 29] on div "$" at bounding box center [352, 34] width 65 height 10
click at [333, 30] on input "text" at bounding box center [349, 34] width 58 height 10
paste input "4,276.48"
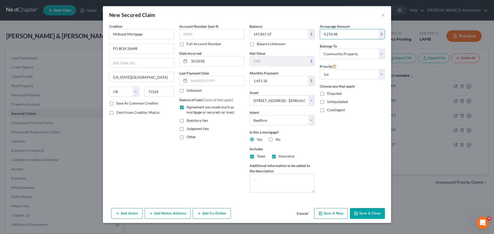
type input "4,276.48"
click at [367, 213] on button "Save & Close" at bounding box center [367, 213] width 35 height 11
select select
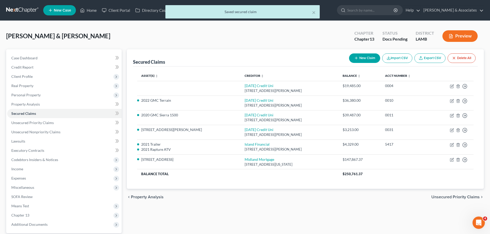
click at [364, 212] on div "Secured Claims New Claim Import CSV Export CSV Delete All Asset(s) expand_more …" at bounding box center [305, 156] width 362 height 214
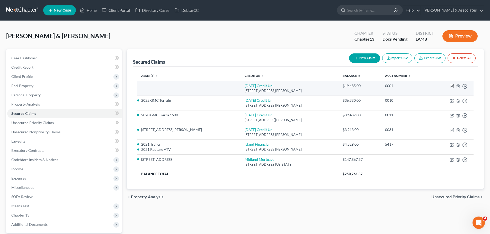
click at [452, 86] on icon "button" at bounding box center [452, 86] width 2 height 2
select select "19"
select select "0"
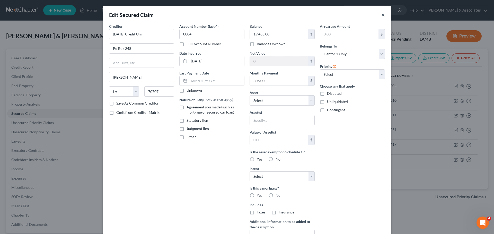
click at [381, 14] on button "×" at bounding box center [383, 15] width 4 height 6
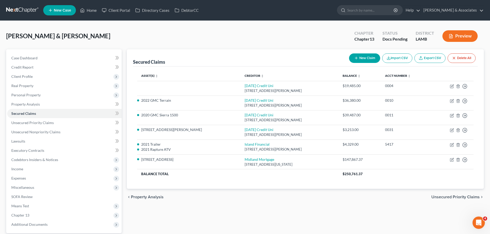
click at [203, 201] on div "chevron_left Property Analysis Unsecured Priority Claims chevron_right" at bounding box center [305, 197] width 357 height 16
click at [36, 94] on span "Personal Property" at bounding box center [25, 95] width 29 height 4
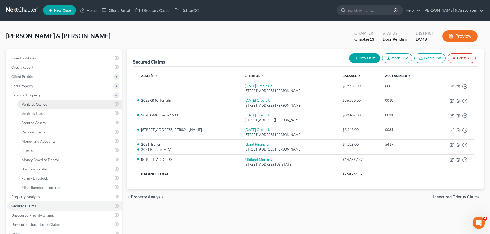
click at [42, 101] on link "Vehicles Owned" at bounding box center [69, 104] width 104 height 9
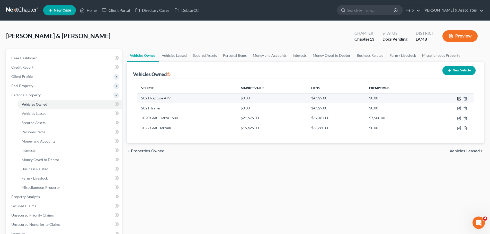
click at [459, 100] on icon "button" at bounding box center [459, 99] width 4 height 4
select select "6"
select select "5"
select select "4"
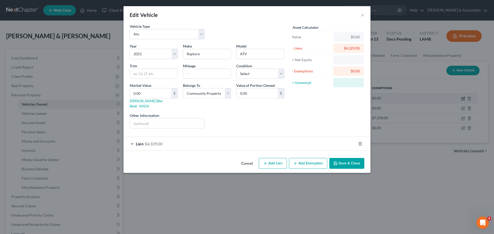
select select "6"
select select "5"
select select "4"
drag, startPoint x: 208, startPoint y: 51, endPoint x: 183, endPoint y: 62, distance: 27.3
click at [183, 62] on div "Year Select 2026 2025 2024 2023 2022 2021 2020 2019 2018 2017 2016 2015 2014 20…" at bounding box center [207, 87] width 160 height 89
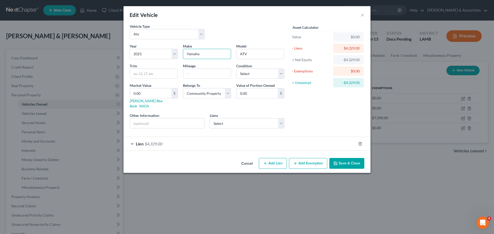
type input "Yamaha"
type input "Raptor 700"
click at [196, 74] on input "text" at bounding box center [207, 74] width 48 height 10
paste input "5,820"
drag, startPoint x: 211, startPoint y: 73, endPoint x: 172, endPoint y: 75, distance: 39.1
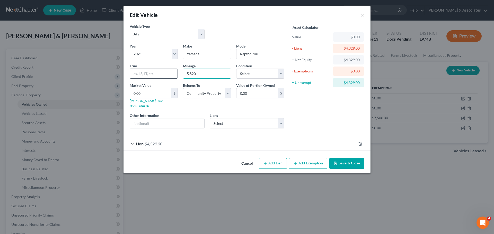
click at [172, 75] on div "Year Select 2026 2025 2024 2023 2022 2021 2020 2019 2018 2017 2016 2015 2014 20…" at bounding box center [207, 87] width 160 height 89
type input "5,820"
click at [163, 93] on input "0.00" at bounding box center [150, 93] width 41 height 10
paste input "5,82"
type input "5,820"
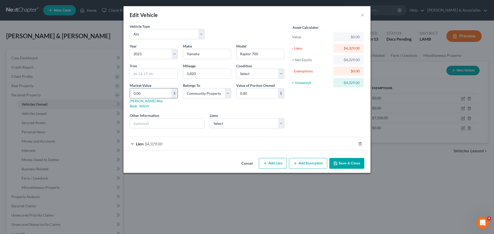
type input "5,820.00"
type input "5,820"
click at [201, 73] on input "5,820" at bounding box center [207, 74] width 48 height 10
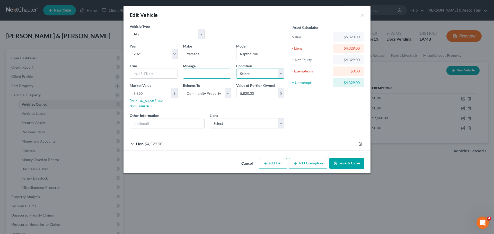
click at [254, 77] on select "Select Excellent Very Good Good Fair Poor" at bounding box center [260, 74] width 48 height 10
select select "3"
click at [236, 69] on select "Select Excellent Very Good Good Fair Poor" at bounding box center [260, 74] width 48 height 10
click at [287, 94] on div "Asset Calculator Value $5,820.00 - Liens $4,329.00 = Net Equity -$4,329.00 - Ex…" at bounding box center [327, 78] width 80 height 109
click at [349, 160] on button "Save & Close" at bounding box center [346, 163] width 35 height 11
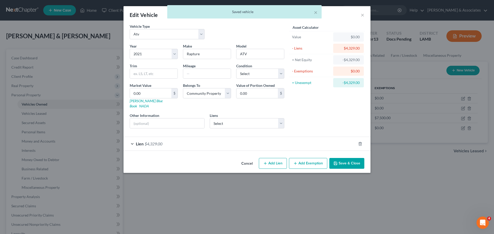
click at [365, 12] on div "× Saved vehicle" at bounding box center [244, 13] width 494 height 16
click at [363, 15] on div "× Saved vehicle" at bounding box center [244, 13] width 494 height 16
click at [248, 159] on button "Cancel" at bounding box center [247, 164] width 20 height 10
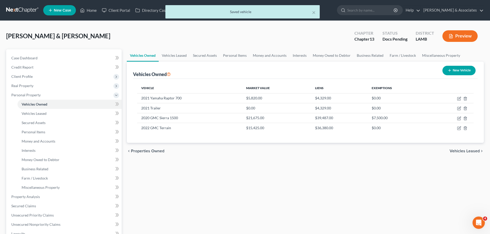
click at [280, 182] on div "Vehicles Owned Vehicles Leased Secured Assets Personal Items Money and Accounts…" at bounding box center [305, 202] width 362 height 306
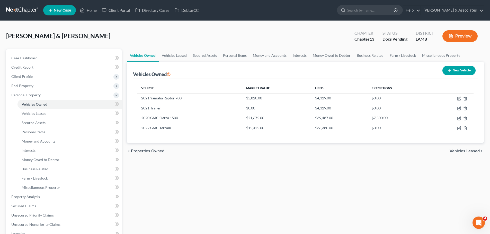
click at [284, 158] on div "chevron_left Properties Owned Vehicles Leased chevron_right" at bounding box center [305, 151] width 357 height 16
click at [459, 108] on icon "button" at bounding box center [459, 108] width 4 height 4
select select "0"
select select "5"
select select "2"
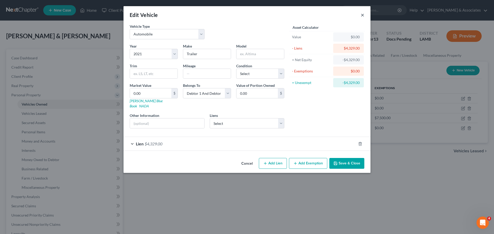
click at [363, 17] on button "×" at bounding box center [363, 15] width 4 height 6
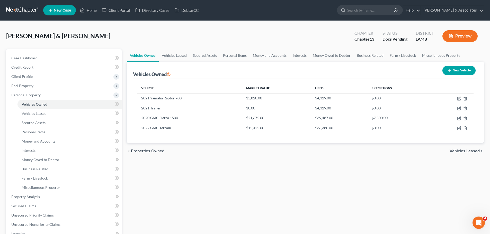
drag, startPoint x: 379, startPoint y: 164, endPoint x: 376, endPoint y: 161, distance: 4.0
click at [378, 163] on div "Vehicles Owned Vehicles Leased Secured Assets Personal Items Money and Accounts…" at bounding box center [305, 202] width 362 height 306
drag, startPoint x: 221, startPoint y: 177, endPoint x: 214, endPoint y: 174, distance: 7.8
click at [220, 177] on div "Vehicles Owned Vehicles Leased Secured Assets Personal Items Money and Accounts…" at bounding box center [305, 202] width 362 height 306
click at [271, 196] on div "Vehicles Owned Vehicles Leased Secured Assets Personal Items Money and Accounts…" at bounding box center [305, 202] width 362 height 306
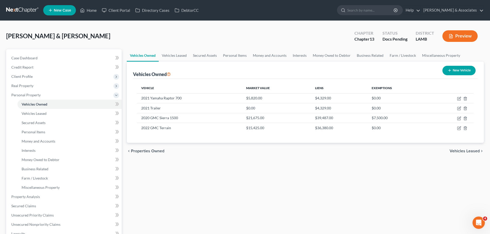
click at [261, 179] on div "Vehicles Owned Vehicles Leased Secured Assets Personal Items Money and Accounts…" at bounding box center [305, 202] width 362 height 306
click at [227, 173] on div "Vehicles Owned Vehicles Leased Secured Assets Personal Items Money and Accounts…" at bounding box center [305, 202] width 362 height 306
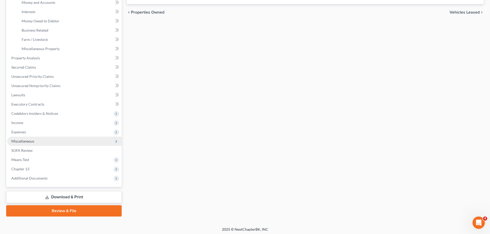
scroll to position [141, 0]
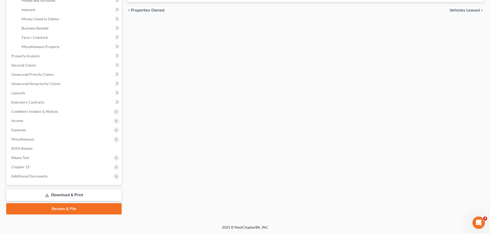
click at [409, 135] on div "Vehicles Owned Vehicles Leased Secured Assets Personal Items Money and Accounts…" at bounding box center [305, 61] width 362 height 306
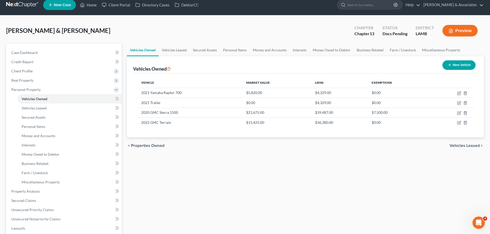
scroll to position [0, 0]
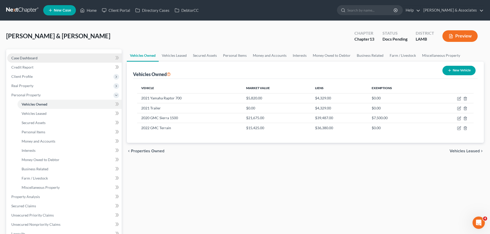
click at [54, 57] on link "Case Dashboard" at bounding box center [64, 57] width 114 height 9
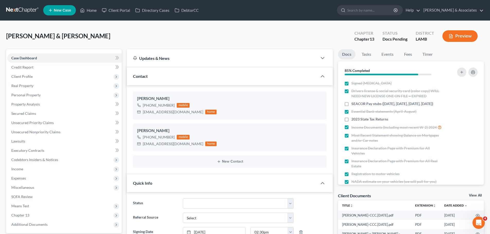
scroll to position [91, 0]
click at [455, 39] on button "Preview" at bounding box center [459, 36] width 35 height 12
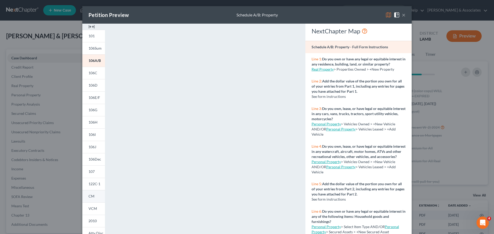
click at [94, 196] on link "CM" at bounding box center [93, 196] width 23 height 12
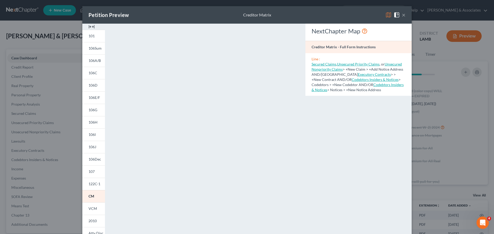
click at [402, 16] on button "×" at bounding box center [404, 15] width 4 height 6
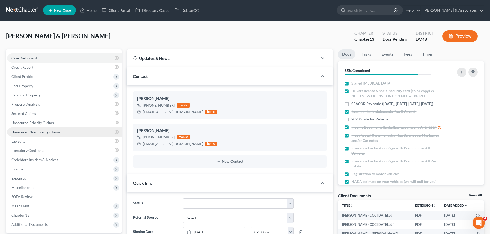
click at [39, 134] on span "Unsecured Nonpriority Claims" at bounding box center [35, 132] width 49 height 4
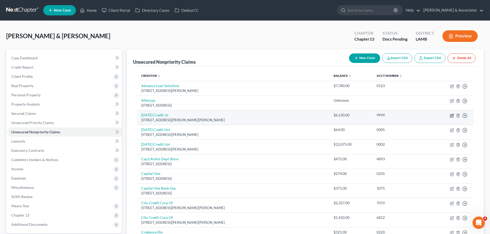
click at [452, 115] on icon "button" at bounding box center [452, 115] width 2 height 2
select select "19"
select select "1"
select select "4"
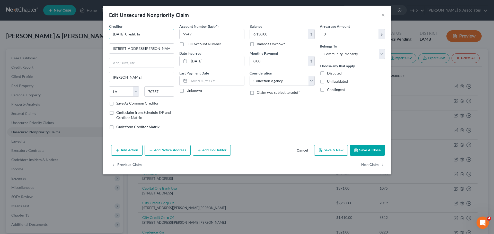
drag, startPoint x: 168, startPoint y: 36, endPoint x: 140, endPoint y: 36, distance: 28.5
click at [140, 36] on input "Ascension Credit, In" at bounding box center [141, 34] width 65 height 10
type input "Ascension Credit"
click at [374, 148] on button "Save & Close" at bounding box center [367, 150] width 35 height 11
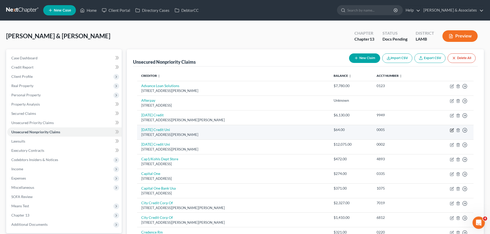
click at [450, 129] on icon "button" at bounding box center [452, 130] width 4 height 4
select select "19"
select select "1"
select select "4"
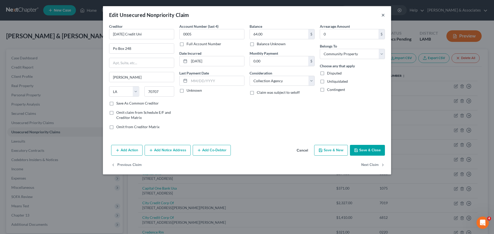
click at [382, 16] on button "×" at bounding box center [383, 15] width 4 height 6
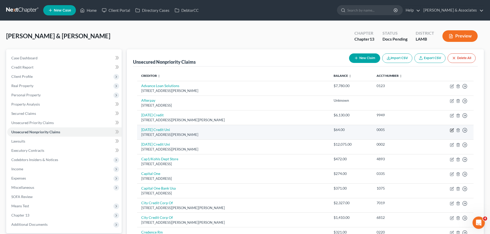
click at [453, 129] on icon "button" at bounding box center [452, 130] width 2 height 2
select select "19"
select select "1"
select select "4"
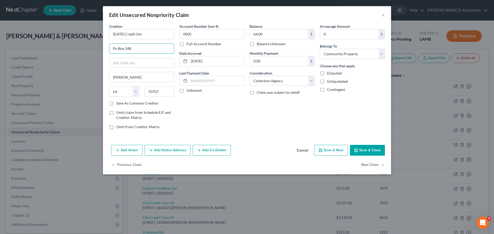
drag, startPoint x: 146, startPoint y: 47, endPoint x: 106, endPoint y: 46, distance: 39.9
click at [106, 46] on div "Creditor * Ascension Credit Uni Po Box 248 Gonzales State AL AK AR AZ CA CO CT …" at bounding box center [247, 83] width 288 height 119
click at [368, 149] on button "Save & Close" at bounding box center [367, 150] width 35 height 11
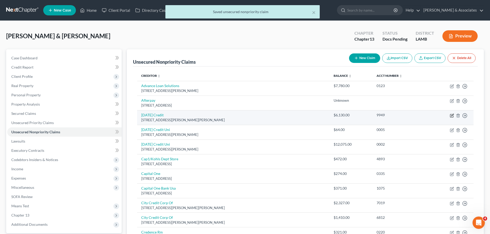
click at [452, 116] on icon "button" at bounding box center [452, 115] width 2 height 2
select select "19"
select select "1"
select select "4"
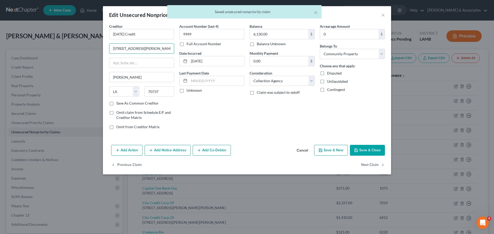
drag, startPoint x: 164, startPoint y: 49, endPoint x: 93, endPoint y: 46, distance: 71.3
click at [93, 46] on div "Edit Unsecured Nonpriority Claim × Creditor * Ascension Credit 1414 N Burnside …" at bounding box center [247, 117] width 494 height 234
paste input "Po Box 248"
type input "Po Box 248"
click at [166, 91] on input "70737" at bounding box center [159, 91] width 30 height 10
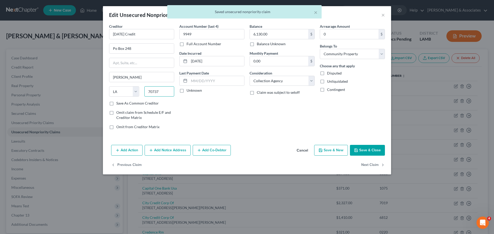
click at [166, 91] on input "70737" at bounding box center [159, 91] width 30 height 10
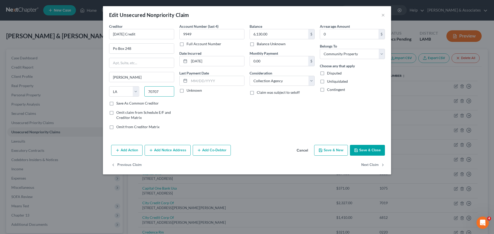
type input "70707"
click at [229, 110] on div "Account Number (last 4) 9949 Full Account Number Date Incurred 07-03-2020 Last …" at bounding box center [212, 79] width 70 height 110
click at [232, 114] on div "Account Number (last 4) 9949 Full Account Number Date Incurred 07-03-2020 Last …" at bounding box center [212, 79] width 70 height 110
click at [371, 147] on button "Save & Close" at bounding box center [367, 150] width 35 height 11
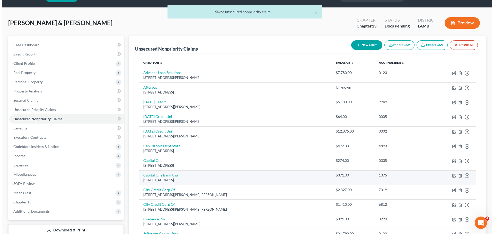
scroll to position [26, 0]
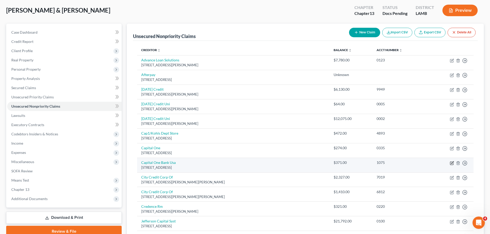
click at [452, 163] on icon "button" at bounding box center [452, 162] width 2 height 2
select select "46"
select select "2"
select select "4"
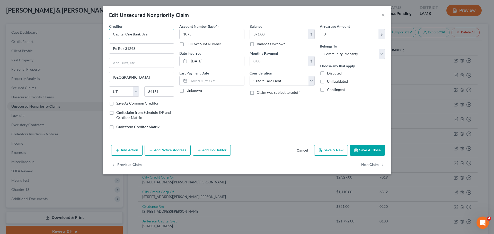
drag, startPoint x: 159, startPoint y: 37, endPoint x: 140, endPoint y: 38, distance: 19.9
click at [140, 38] on input "Capital One Bank Usa" at bounding box center [141, 34] width 65 height 10
type input "Capital One Bank"
click at [368, 149] on button "Save & Close" at bounding box center [367, 150] width 35 height 11
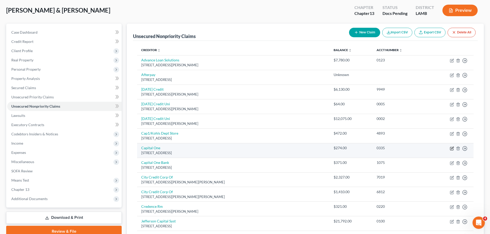
click at [450, 149] on icon "button" at bounding box center [451, 148] width 3 height 3
select select "46"
select select "2"
select select "4"
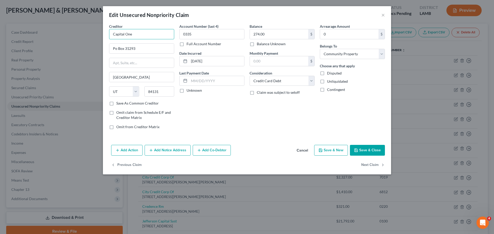
click at [142, 37] on input "Capital One" at bounding box center [141, 34] width 65 height 10
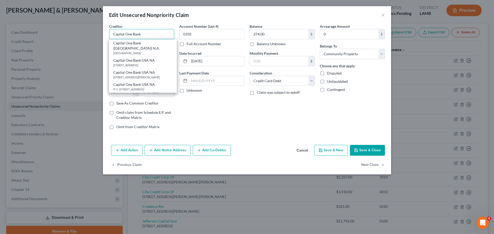
type input "Capital One Bank"
click at [381, 152] on button "Save & Close" at bounding box center [367, 150] width 35 height 11
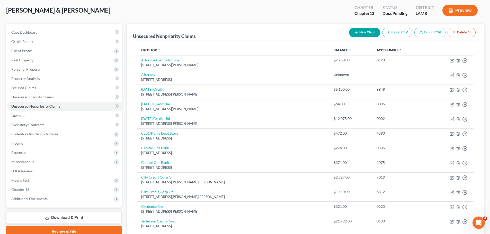
click at [461, 10] on button "Preview" at bounding box center [459, 11] width 35 height 12
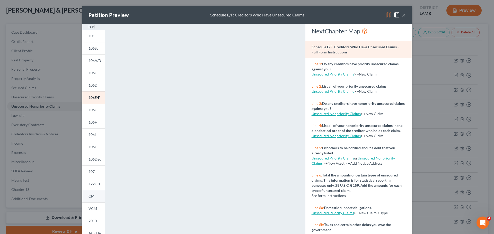
click at [86, 196] on link "CM" at bounding box center [93, 196] width 23 height 12
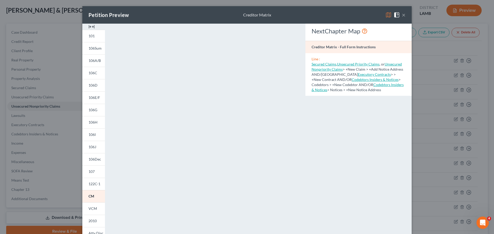
click at [402, 16] on button "×" at bounding box center [404, 15] width 4 height 6
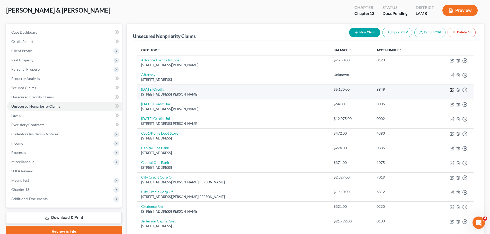
click at [452, 91] on icon "button" at bounding box center [452, 89] width 2 height 2
select select "19"
select select "1"
select select "4"
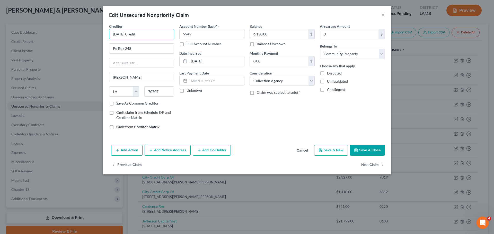
click at [156, 31] on input "Ascension Credit" at bounding box center [141, 34] width 65 height 10
type input "Ascension Credit Uni"
click at [368, 149] on button "Save & Close" at bounding box center [367, 150] width 35 height 11
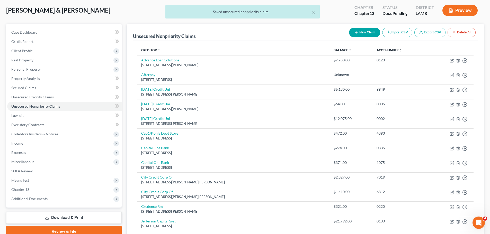
click at [449, 9] on div "× Saved unsecured nonpriority claim" at bounding box center [242, 13] width 490 height 16
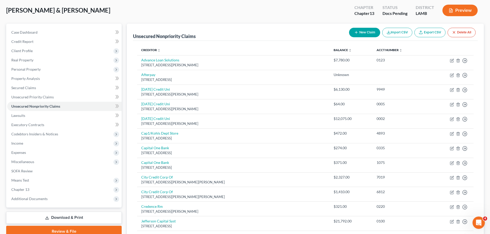
click at [449, 11] on icon "button" at bounding box center [450, 10] width 5 height 5
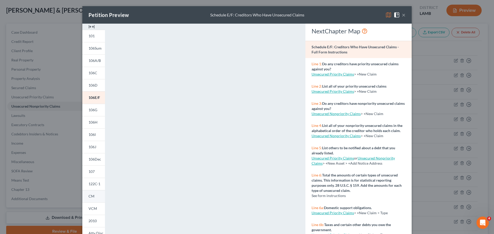
click at [90, 197] on span "CM" at bounding box center [91, 196] width 6 height 4
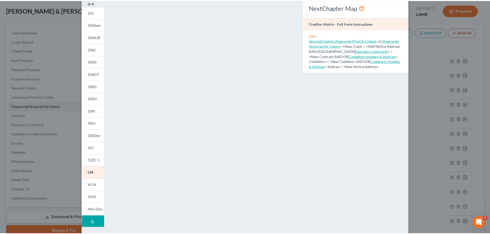
scroll to position [0, 0]
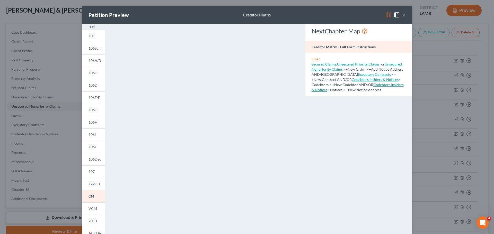
click at [403, 15] on button "×" at bounding box center [404, 15] width 4 height 6
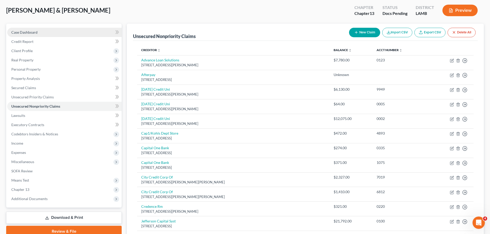
click at [32, 29] on link "Case Dashboard" at bounding box center [64, 32] width 114 height 9
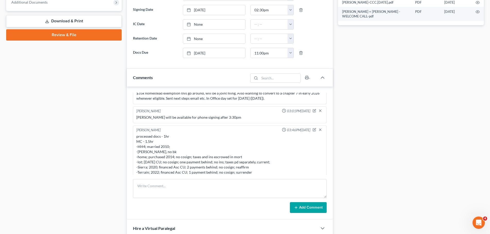
scroll to position [14, 0]
drag, startPoint x: 310, startPoint y: 131, endPoint x: 291, endPoint y: 136, distance: 19.2
click at [312, 131] on icon "button" at bounding box center [314, 132] width 4 height 4
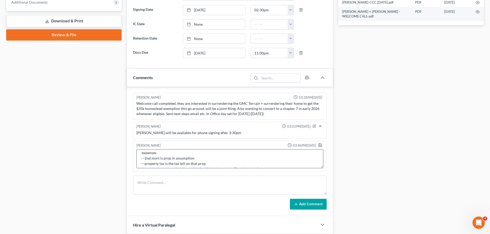
scroll to position [77, 0]
click at [183, 166] on textarea "processed docs - 1hr MC - 1.5hr -HH4; married 2010; -nadia, no bk -home; purcha…" at bounding box center [229, 158] width 187 height 19
type textarea "processed docs - 1hr MC - 1.5hr -HH4; married 2010; -nadia, no bk -home; purcha…"
click at [319, 146] on polyline "button" at bounding box center [320, 146] width 2 height 1
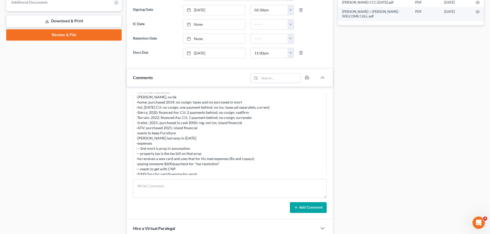
scroll to position [44, 0]
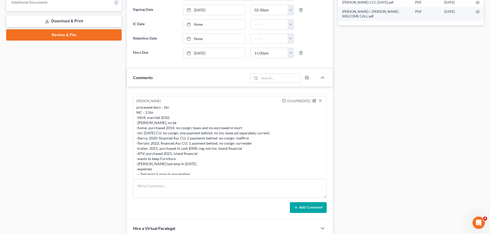
click at [312, 102] on icon "button" at bounding box center [314, 101] width 4 height 4
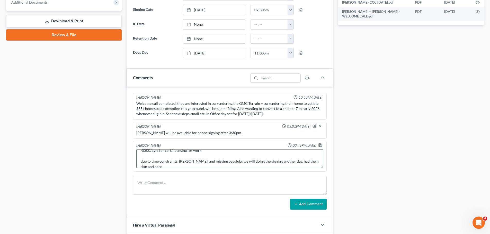
scroll to position [113, 0]
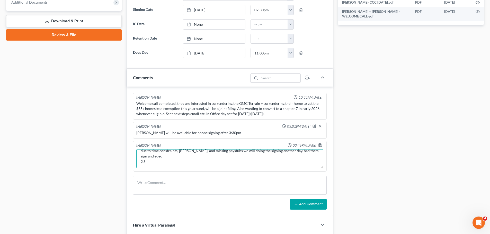
drag, startPoint x: 146, startPoint y: 155, endPoint x: 177, endPoint y: 156, distance: 31.6
click at [146, 155] on textarea "processed docs - 1hr MC - 1.5hr -HH4; married 2010; -nadia, no bk -home; purcha…" at bounding box center [229, 158] width 187 height 19
type textarea "processed docs - 1hr MC - 1.5hr -HH4; married 2010; -[PERSON_NAME], no bk -home…"
click at [319, 144] on icon "button" at bounding box center [320, 145] width 4 height 4
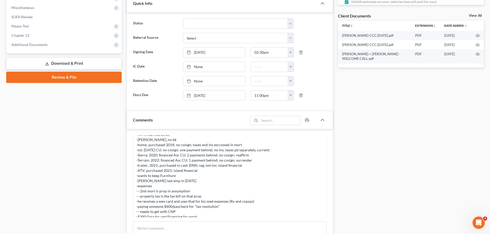
scroll to position [70, 0]
click at [173, 226] on textarea at bounding box center [230, 231] width 194 height 19
click at [71, 196] on div "Case Dashboard Payments Invoices Payments Payments Credit Report Client Profile" at bounding box center [64, 101] width 121 height 465
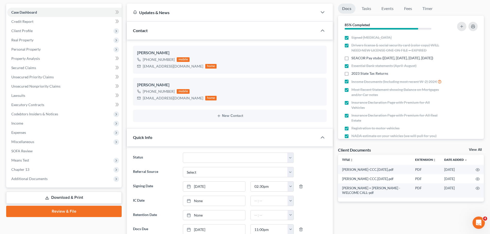
scroll to position [0, 0]
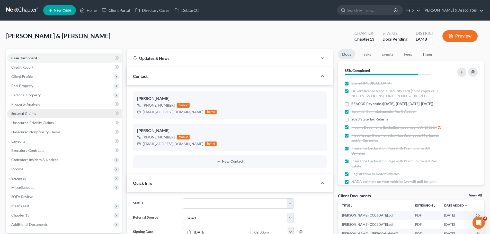
click at [29, 113] on span "Secured Claims" at bounding box center [23, 113] width 25 height 4
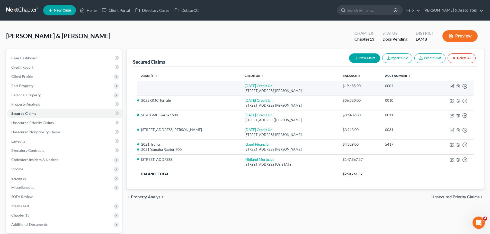
click at [452, 87] on icon "button" at bounding box center [452, 86] width 2 height 2
select select "19"
select select "0"
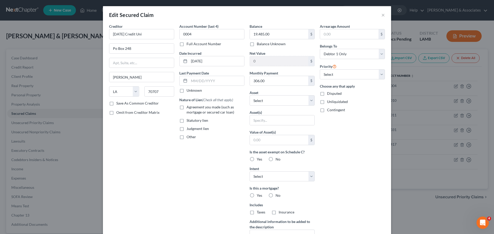
click at [199, 110] on label "Agreement you made (such as mortgage or secured car loan)" at bounding box center [215, 110] width 58 height 10
click at [192, 108] on input "Agreement you made (such as mortgage or secured car loan)" at bounding box center [189, 106] width 3 height 3
checkbox input "true"
click at [276, 100] on select "Select Other Multiple Assets 2021 Trailer - $0.0 Electronics - TCL 65in 5yrs; S…" at bounding box center [281, 100] width 65 height 10
select select "9"
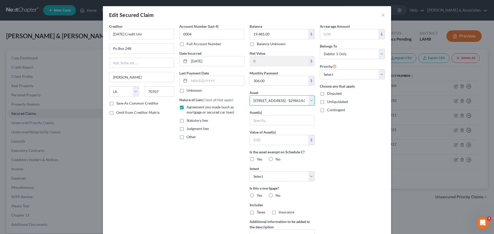
click at [249, 95] on select "Select Other Multiple Assets 2021 Trailer - $0.0 Electronics - TCL 65in 5yrs; S…" at bounding box center [281, 100] width 65 height 10
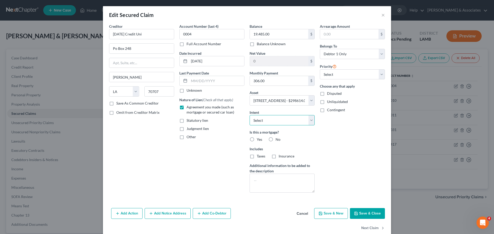
click at [261, 121] on select "Select Surrender Redeem Reaffirm Avoid Other" at bounding box center [281, 120] width 65 height 10
select select "2"
click at [249, 115] on select "Select Surrender Redeem Reaffirm Avoid Other" at bounding box center [281, 120] width 65 height 10
click at [275, 139] on label "No" at bounding box center [277, 139] width 5 height 5
click at [277, 139] on input "No" at bounding box center [278, 138] width 3 height 3
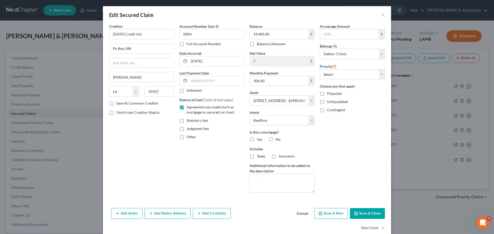
radio input "true"
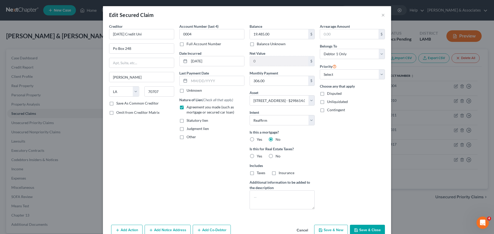
click at [275, 159] on label "No" at bounding box center [277, 156] width 5 height 5
click at [277, 157] on input "No" at bounding box center [278, 155] width 3 height 3
radio input "true"
click at [320, 155] on div "Arrearage Amount $ Belongs To * Select Debtor 1 Only Debtor 2 Only Debtor 1 And…" at bounding box center [352, 119] width 70 height 190
drag, startPoint x: 337, startPoint y: 74, endPoint x: 337, endPoint y: 78, distance: 3.9
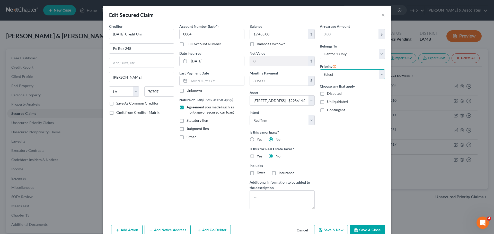
click at [337, 74] on select "Select 2nd 3rd 4th 5th 6th 7th 8th 9th 10th 11th 12th 13th 14th 15th 16th 17th …" at bounding box center [352, 74] width 65 height 10
select select "0"
click at [320, 69] on select "Select 2nd 3rd 4th 5th 6th 7th 8th 9th 10th 11th 12th 13th 14th 15th 16th 17th …" at bounding box center [352, 74] width 65 height 10
click at [332, 51] on select "Select Debtor 1 Only Debtor 2 Only Debtor 1 And Debtor 2 Only At Least One Of T…" at bounding box center [352, 54] width 65 height 10
select select "4"
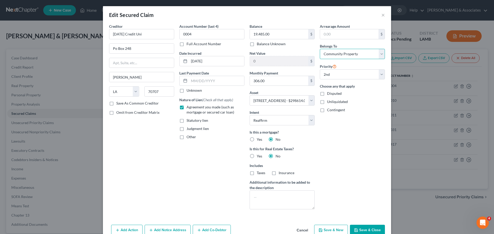
click at [320, 49] on select "Select Debtor 1 Only Debtor 2 Only Debtor 1 And Debtor 2 Only At Least One Of T…" at bounding box center [352, 54] width 65 height 10
click at [356, 136] on div "Arrearage Amount $ Belongs To * Select Debtor 1 Only Debtor 2 Only Debtor 1 And…" at bounding box center [352, 119] width 70 height 190
click at [359, 229] on button "Save & Close" at bounding box center [367, 230] width 35 height 11
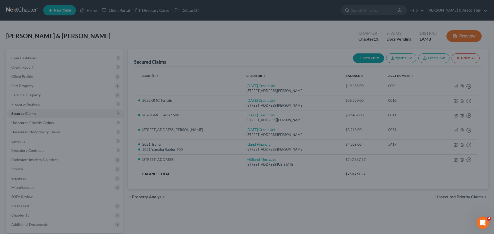
select select
select select "1"
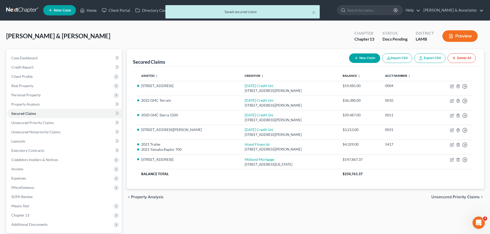
click at [246, 203] on div "chevron_left Property Analysis Unsecured Priority Claims chevron_right" at bounding box center [305, 197] width 357 height 16
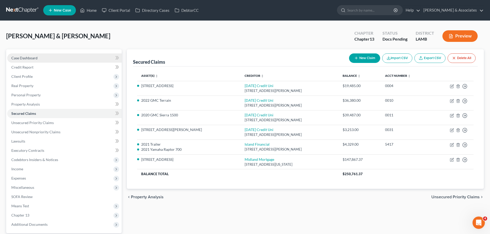
click at [48, 62] on link "Case Dashboard" at bounding box center [64, 57] width 114 height 9
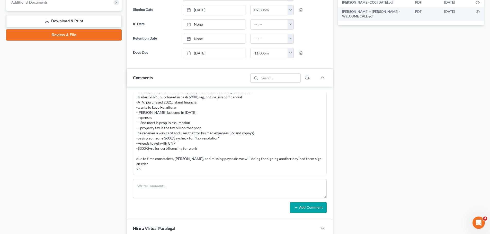
scroll to position [231, 0]
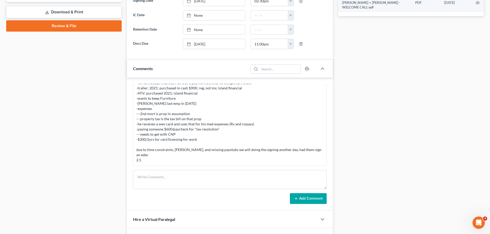
click at [211, 212] on div "Hire a Virtual Paralegal" at bounding box center [222, 220] width 191 height 18
click at [221, 173] on textarea at bounding box center [230, 179] width 194 height 19
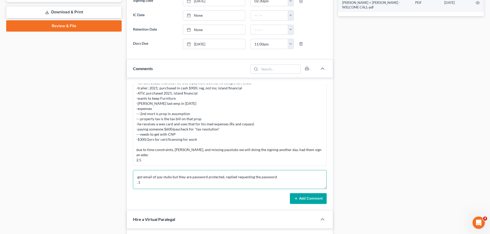
type textarea "got email of pay stubs but they are password protected, replied requesting the …"
click at [312, 201] on button "Add Comment" at bounding box center [308, 198] width 37 height 11
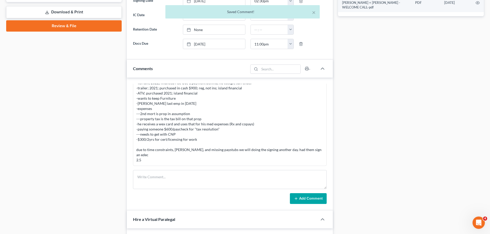
scroll to position [120, 0]
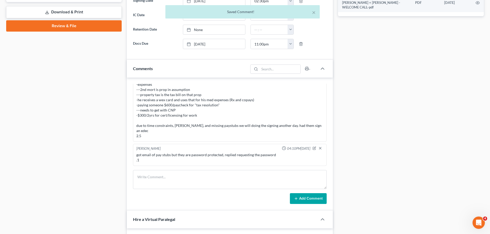
click at [11, 113] on div "Case Dashboard Payments Invoices Payments Payments Credit Report Client Profile" at bounding box center [64, 168] width 121 height 700
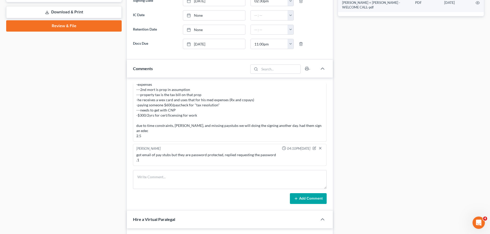
click at [237, 153] on div "got email of pay stubs but they are password protected, replied requesting the …" at bounding box center [229, 157] width 187 height 10
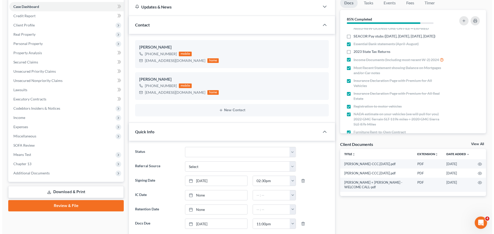
scroll to position [0, 0]
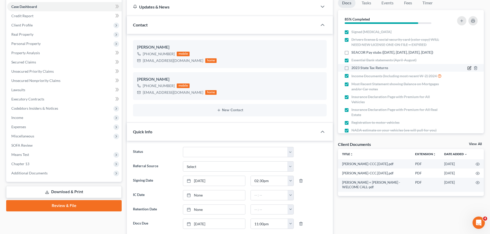
click at [469, 68] on icon "button" at bounding box center [470, 68] width 2 height 2
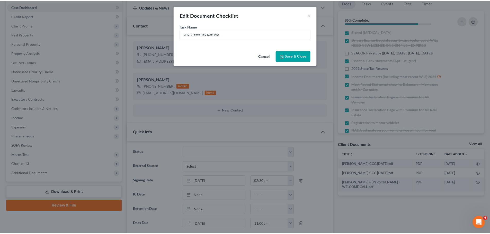
scroll to position [115, 0]
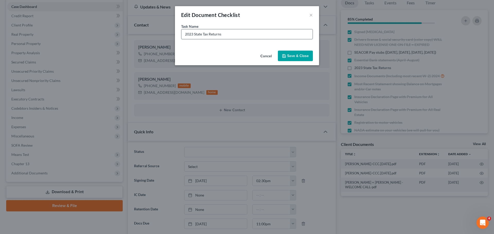
click at [184, 33] on input "2023 State Tax Returns" at bounding box center [246, 34] width 131 height 10
type input "[PERSON_NAME]' 2023 State Tax Returns"
click at [302, 54] on button "Save & Close" at bounding box center [295, 56] width 35 height 11
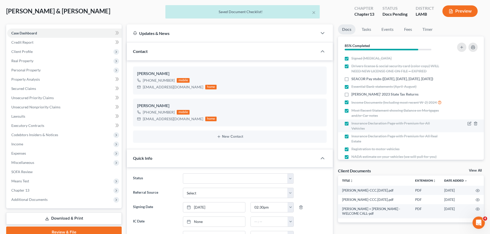
scroll to position [0, 0]
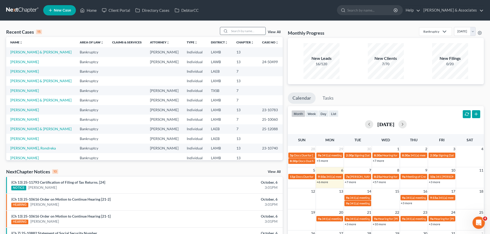
click at [250, 35] on input "search" at bounding box center [247, 30] width 36 height 7
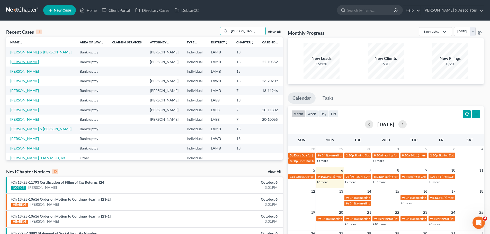
type input "[PERSON_NAME]"
click at [24, 62] on link "[PERSON_NAME]" at bounding box center [24, 62] width 29 height 4
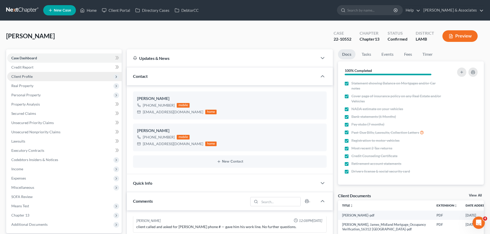
click at [26, 75] on span "Client Profile" at bounding box center [21, 76] width 21 height 4
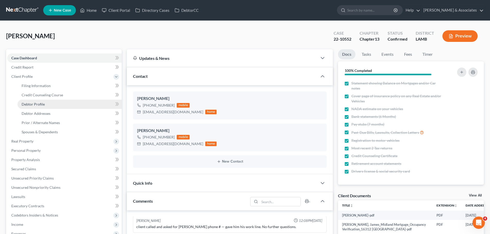
click at [36, 103] on span "Debtor Profile" at bounding box center [33, 104] width 23 height 4
select select "1"
select select "2"
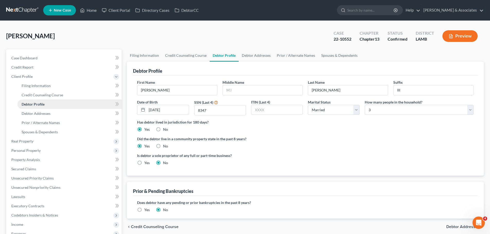
radio input "true"
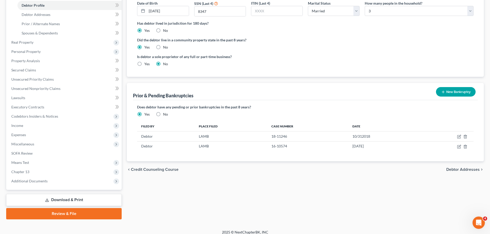
scroll to position [103, 0]
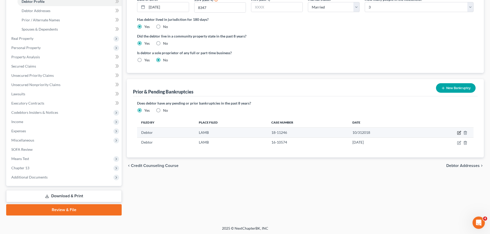
click at [458, 133] on icon "button" at bounding box center [459, 133] width 4 height 4
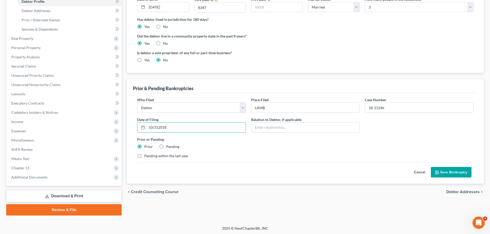
drag, startPoint x: 159, startPoint y: 129, endPoint x: 246, endPoint y: 123, distance: 87.6
click at [159, 128] on input "10/312018" at bounding box center [196, 128] width 99 height 10
type input "10/31/2018"
click at [444, 171] on button "Save Bankruptcy" at bounding box center [451, 172] width 41 height 11
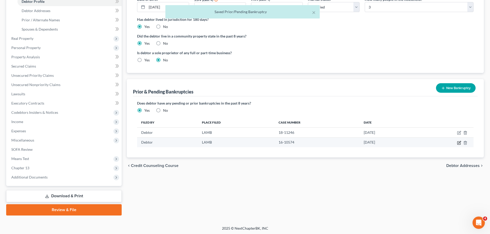
click at [457, 143] on icon "button" at bounding box center [458, 142] width 3 height 3
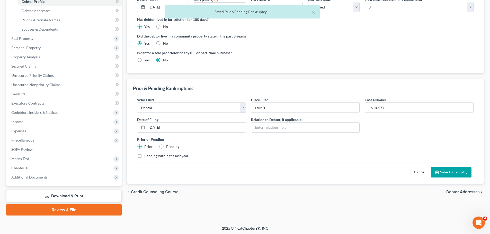
click at [443, 171] on button "Save Bankruptcy" at bounding box center [451, 172] width 41 height 11
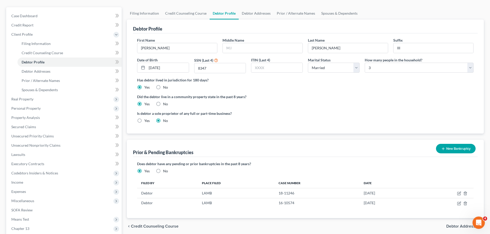
scroll to position [0, 0]
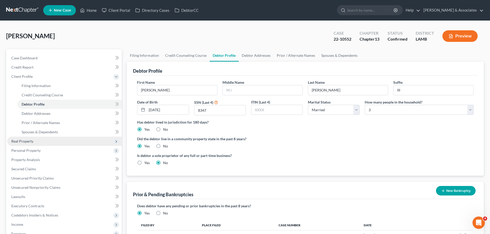
click at [24, 139] on span "Real Property" at bounding box center [22, 141] width 22 height 4
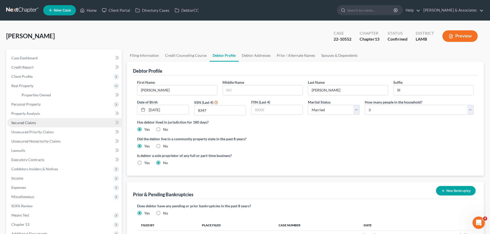
click at [35, 122] on span "Secured Claims" at bounding box center [23, 123] width 25 height 4
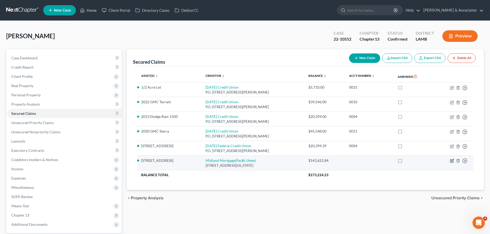
click at [452, 161] on icon "button" at bounding box center [452, 161] width 4 height 4
select select "37"
select select "2"
select select "4"
select select "0"
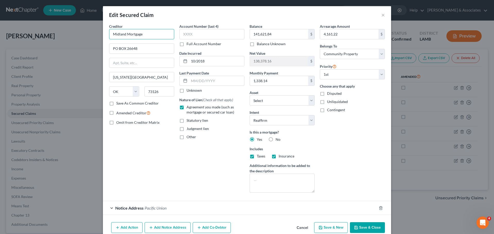
drag, startPoint x: 159, startPoint y: 35, endPoint x: 89, endPoint y: 35, distance: 69.7
click at [89, 35] on div "Edit Secured Claim × Creditor * Midland Mortgage PO BOX 26648 Oklahoma City Sta…" at bounding box center [247, 117] width 494 height 234
click at [142, 50] on input "PO BOX 26648" at bounding box center [141, 49] width 65 height 10
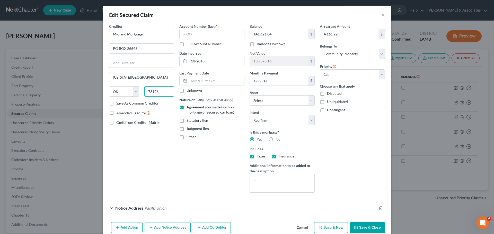
click at [155, 92] on input "73126" at bounding box center [159, 91] width 30 height 10
click at [212, 64] on input "10/2018" at bounding box center [216, 61] width 55 height 10
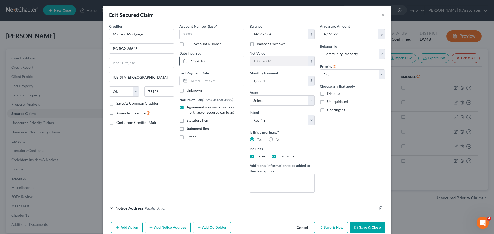
click at [227, 60] on input "10/2018" at bounding box center [216, 61] width 55 height 10
click at [372, 227] on button "Save & Close" at bounding box center [367, 227] width 35 height 11
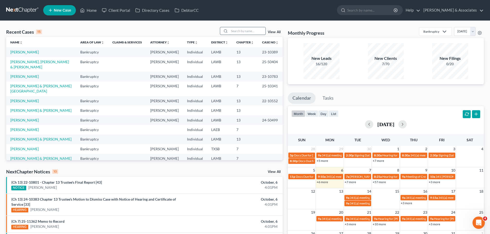
click at [251, 33] on input "search" at bounding box center [247, 30] width 36 height 7
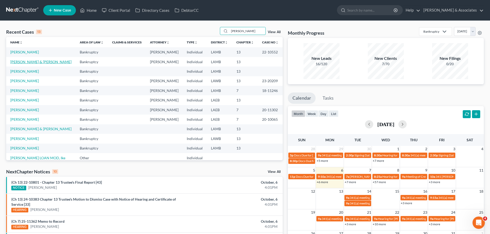
type input "[PERSON_NAME]"
click at [14, 62] on link "[PERSON_NAME] & [PERSON_NAME]" at bounding box center [40, 62] width 61 height 4
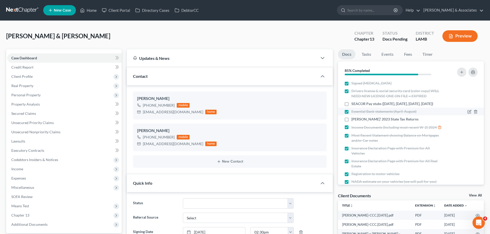
drag, startPoint x: 394, startPoint y: 106, endPoint x: 385, endPoint y: 110, distance: 9.9
click at [394, 106] on span "SEACOR Pay stubs ([DATE], [DATE], [DATE], [DATE])" at bounding box center [392, 103] width 82 height 5
click at [357, 105] on input "SEACOR Pay stubs ([DATE], [DATE], [DATE], [DATE])" at bounding box center [354, 102] width 3 height 3
checkbox input "true"
click at [474, 72] on icon "button" at bounding box center [472, 73] width 3 height 2
